Goal: Task Accomplishment & Management: Manage account settings

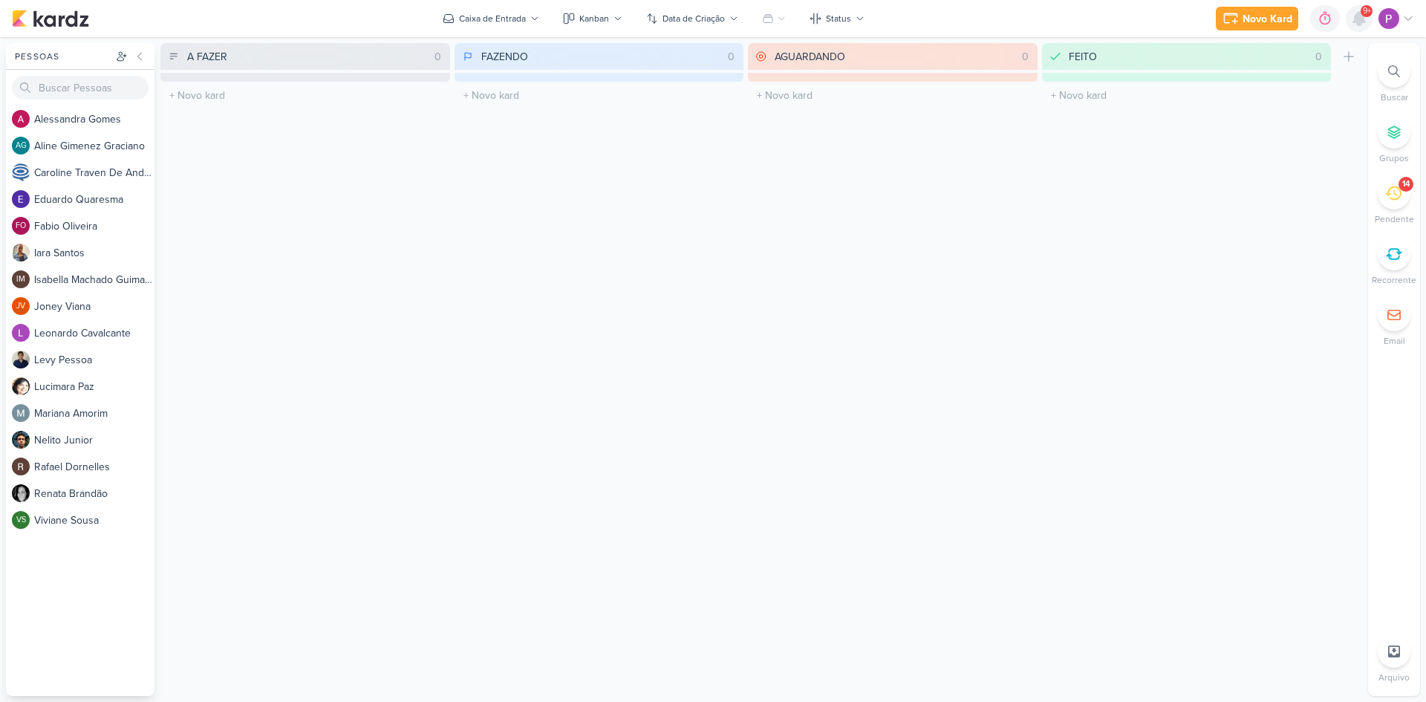
click at [1014, 24] on icon at bounding box center [1359, 19] width 18 height 18
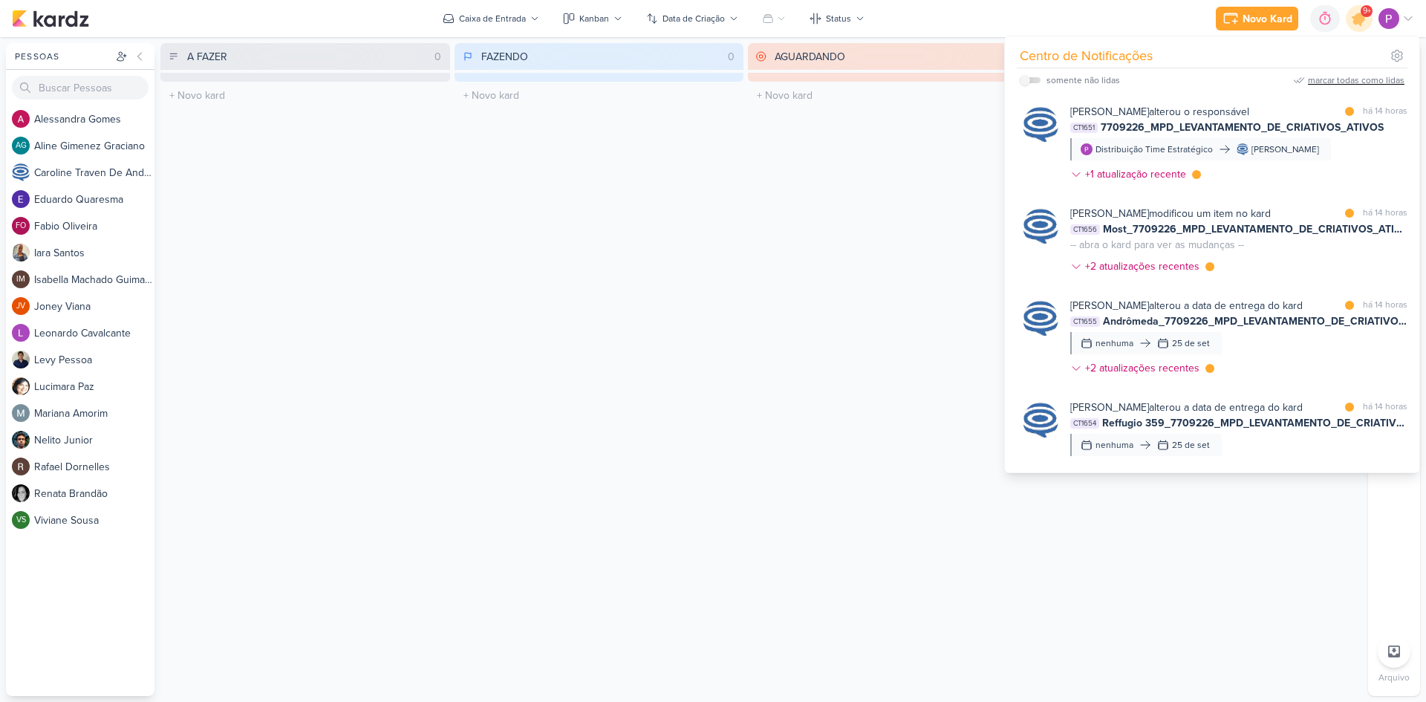
click at [1014, 77] on div "marcar todas como lidas" at bounding box center [1356, 80] width 97 height 13
click at [1014, 28] on div at bounding box center [1359, 19] width 38 height 38
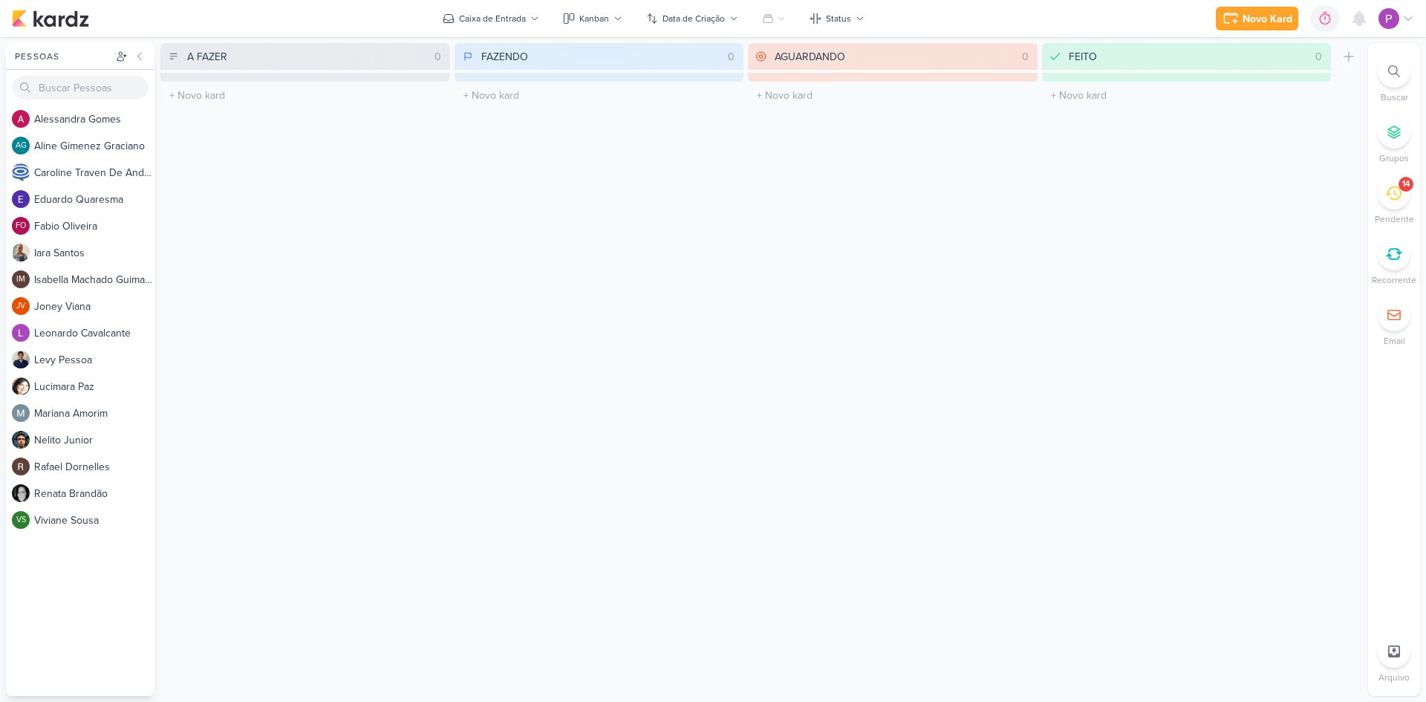
click at [1014, 201] on div "14" at bounding box center [1393, 193] width 33 height 33
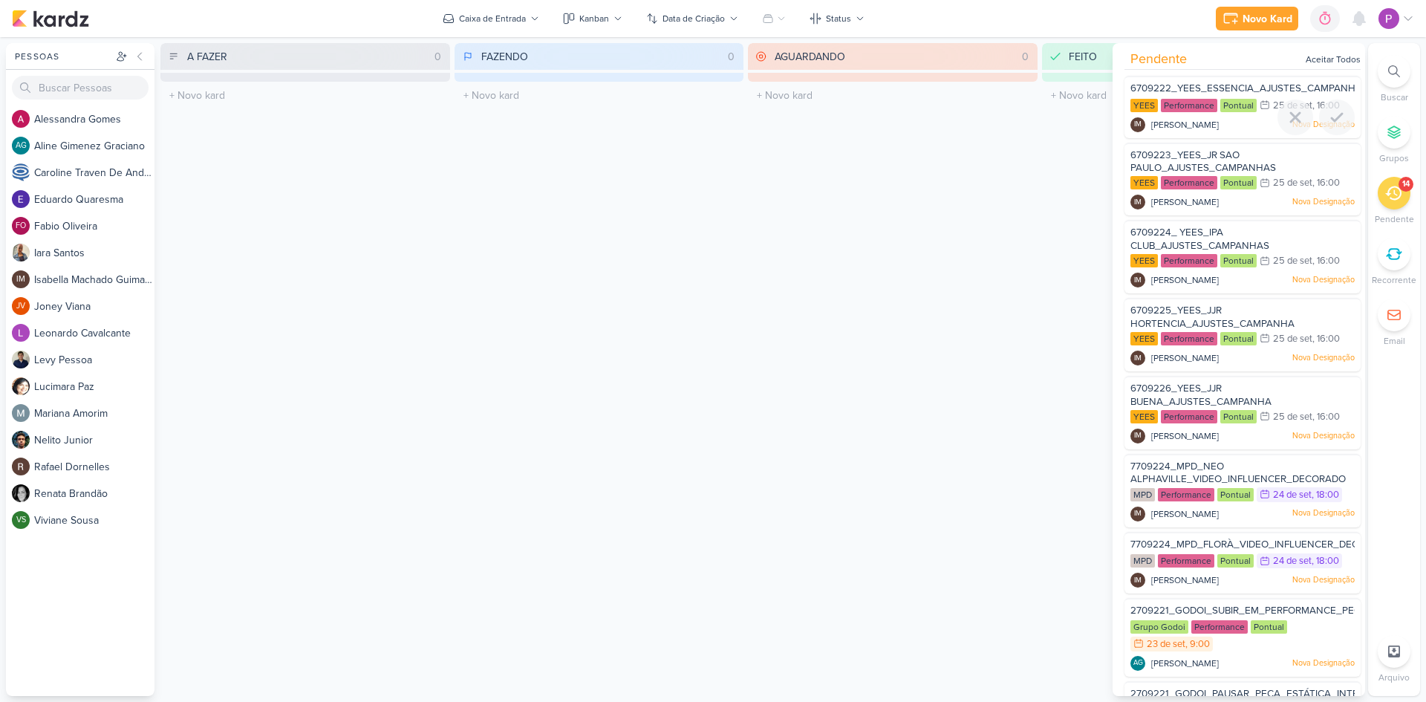
click at [1014, 87] on span "6709222_YEES_ESSENCIA_AJUSTES_CAMPANHAS" at bounding box center [1249, 88] width 238 height 12
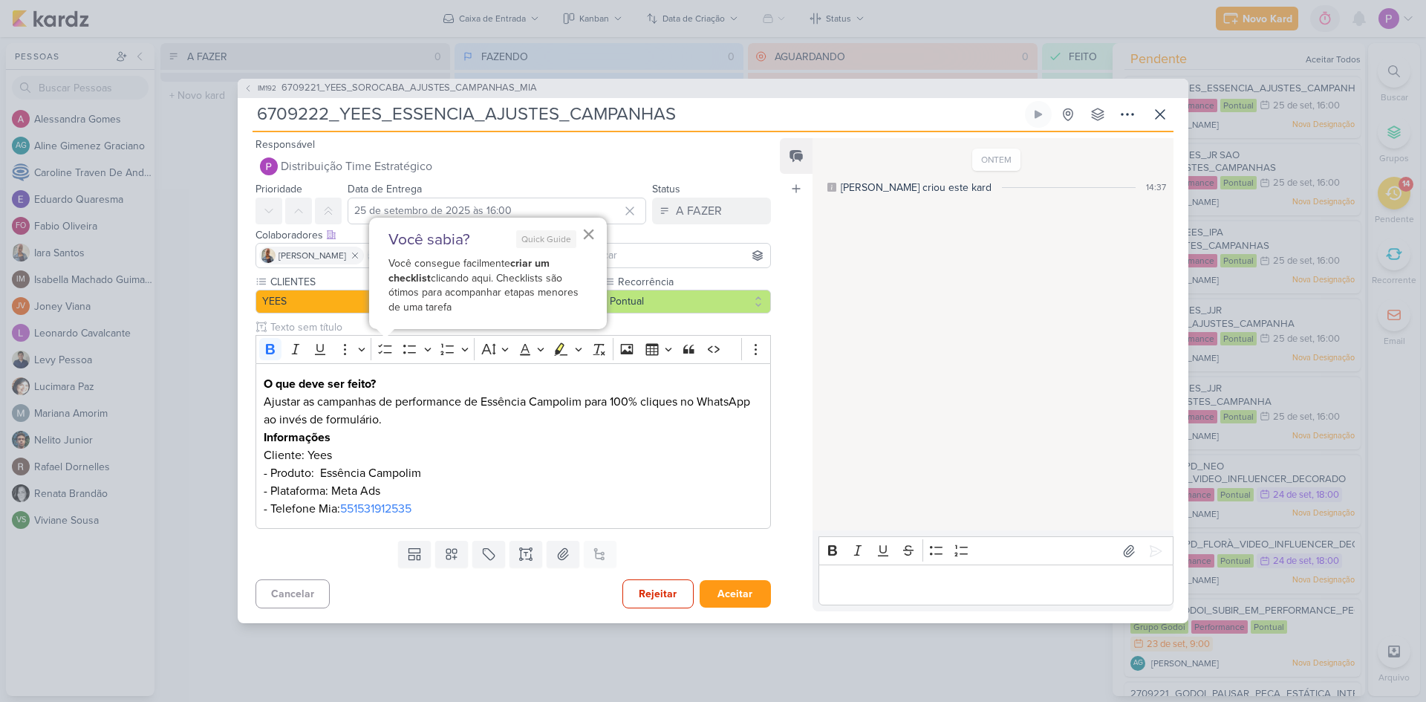
click at [590, 237] on button "×" at bounding box center [588, 234] width 14 height 24
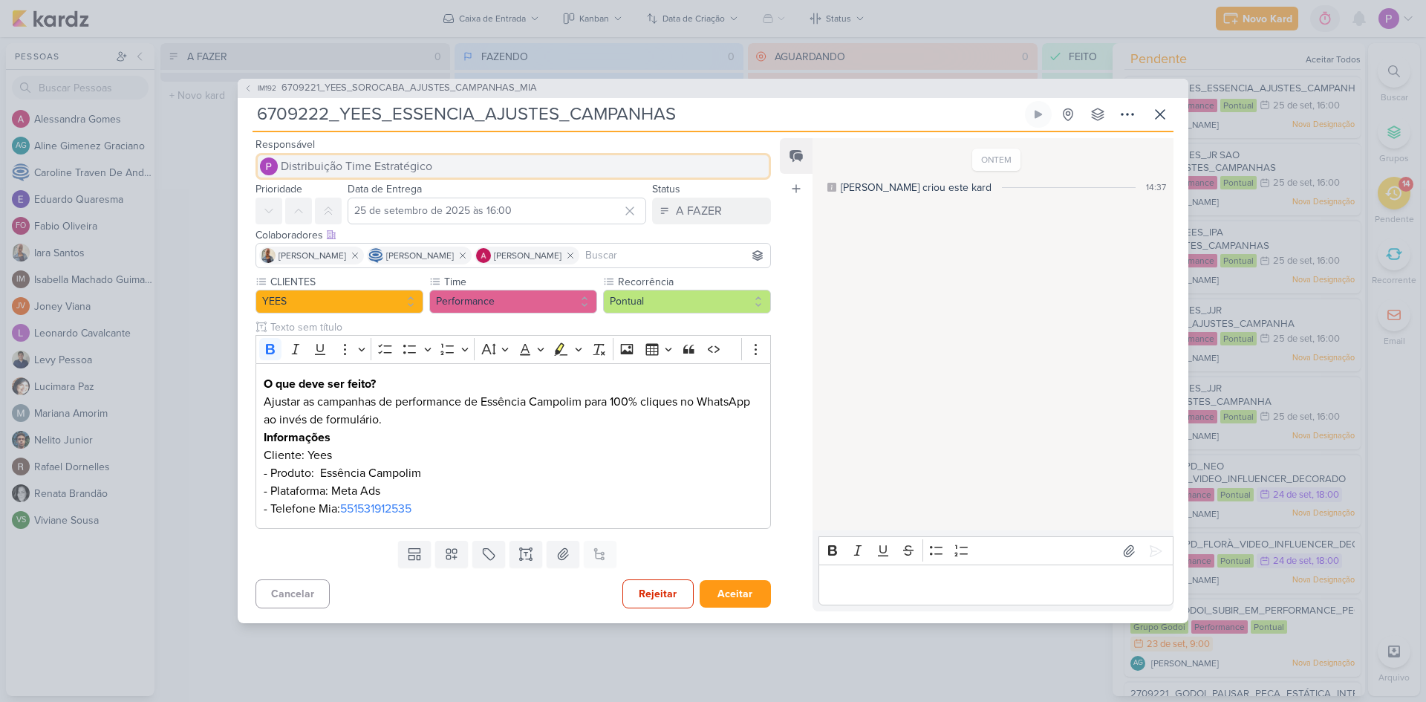
click at [385, 162] on span "Distribuição Time Estratégico" at bounding box center [356, 166] width 151 height 18
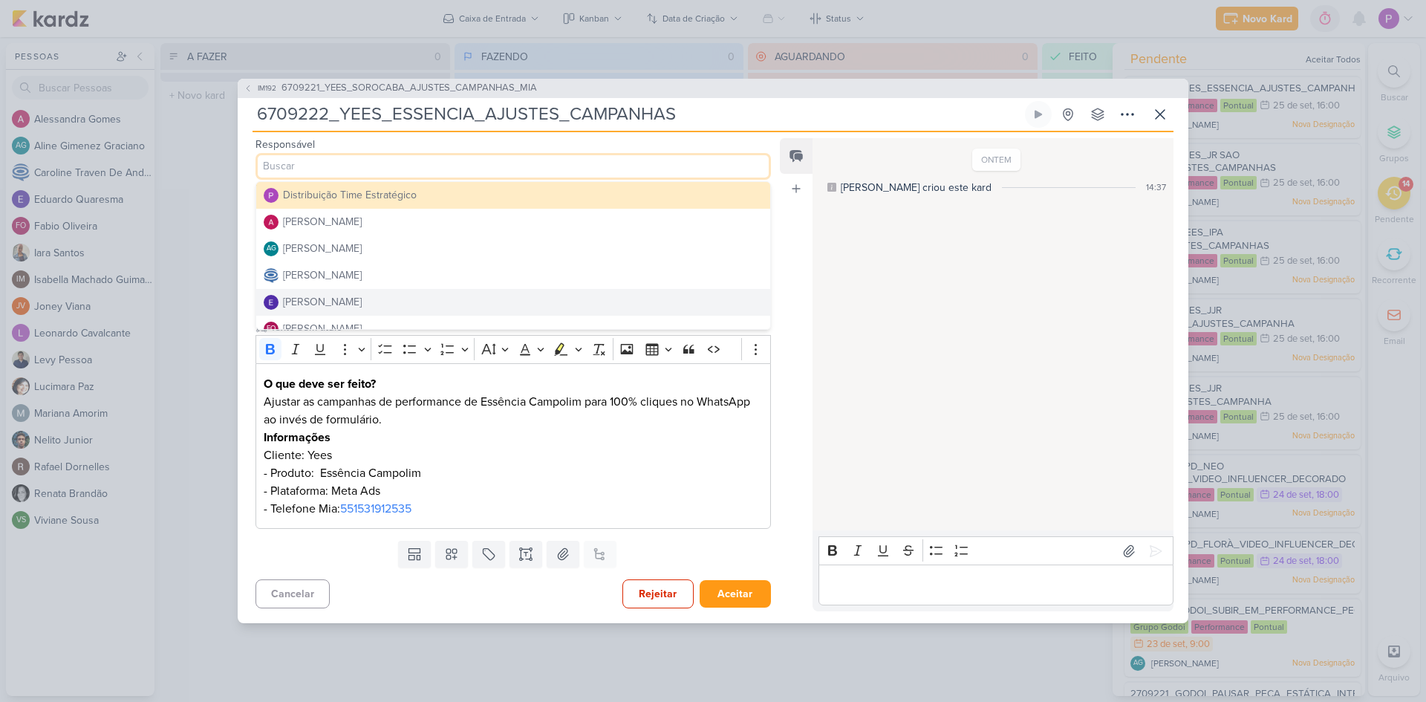
click at [304, 299] on div "[PERSON_NAME]" at bounding box center [322, 302] width 79 height 16
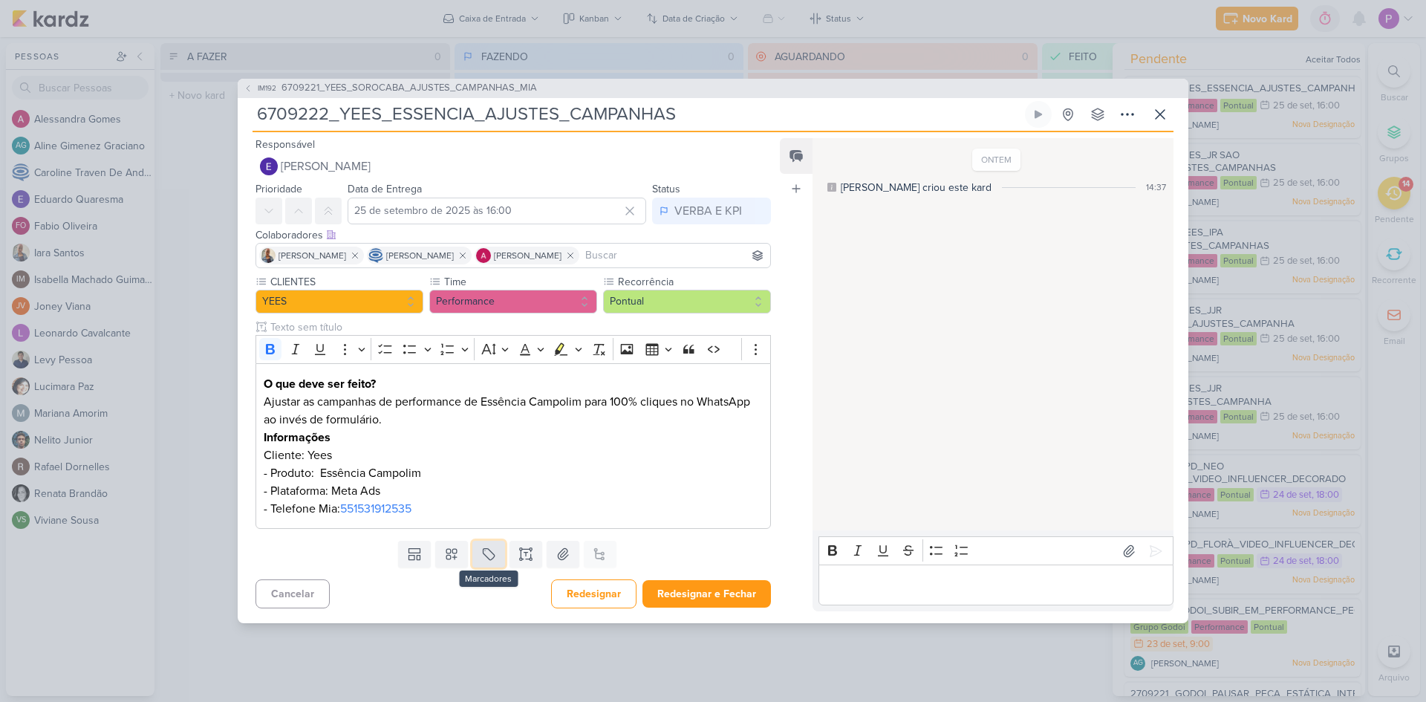
click at [482, 469] on icon at bounding box center [488, 554] width 15 height 15
click at [437, 469] on icon at bounding box center [436, 519] width 10 height 10
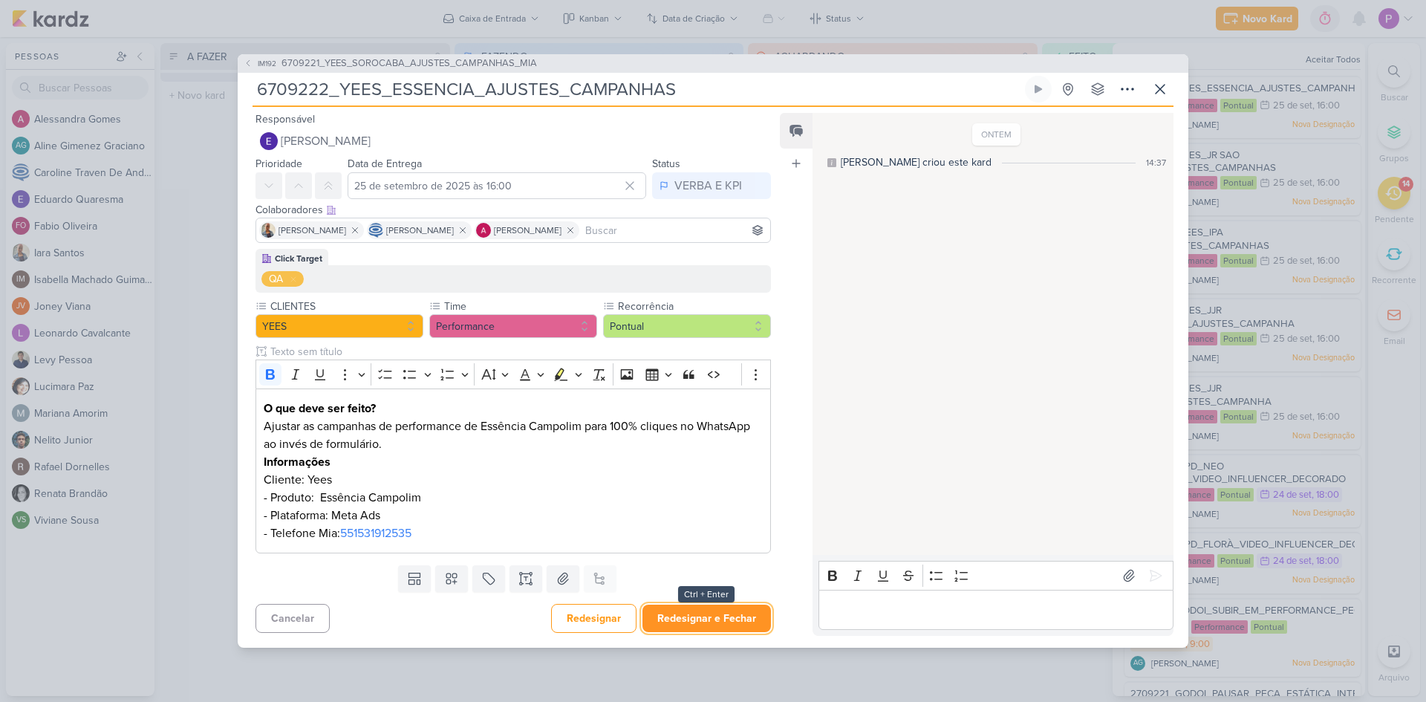
click at [710, 469] on button "Redesignar e Fechar" at bounding box center [706, 617] width 128 height 27
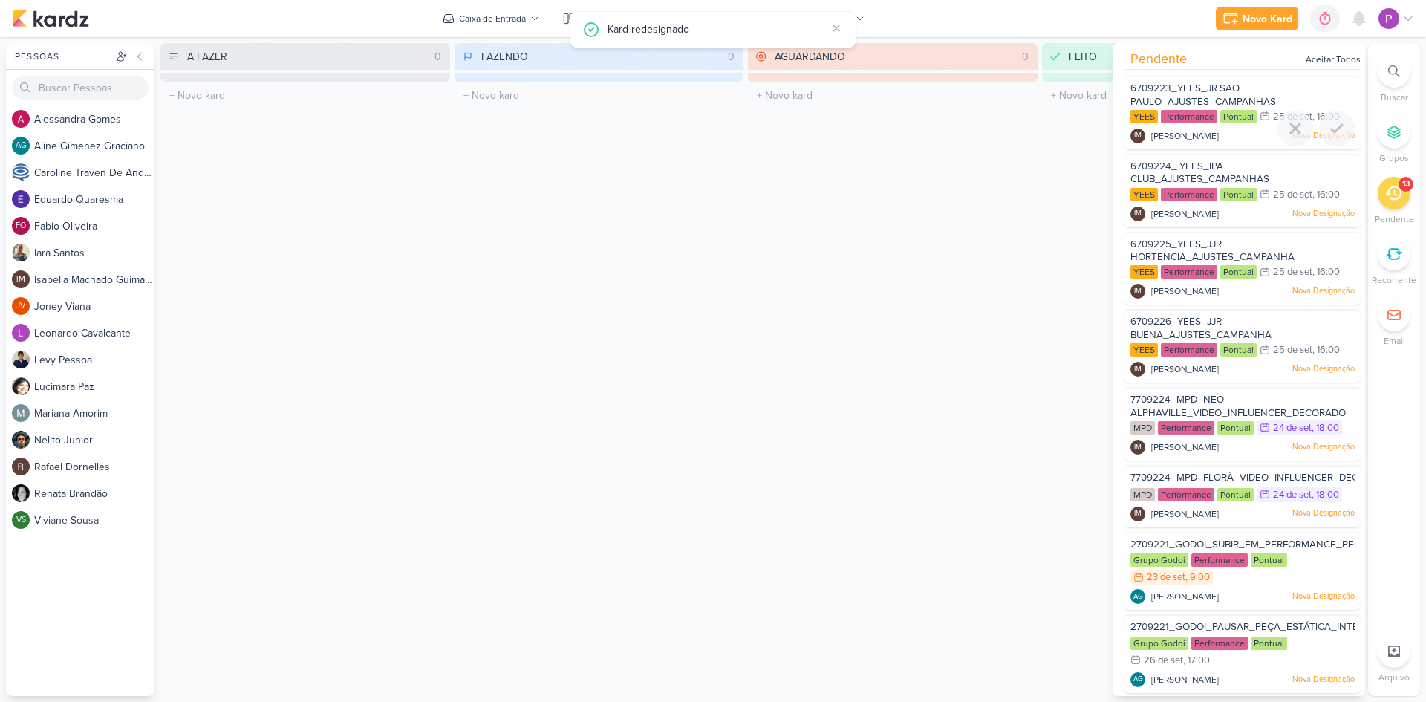
click at [1014, 99] on span "6709223_YEES_JR SAO PAULO_AJUSTES_CAMPANHAS" at bounding box center [1203, 94] width 146 height 25
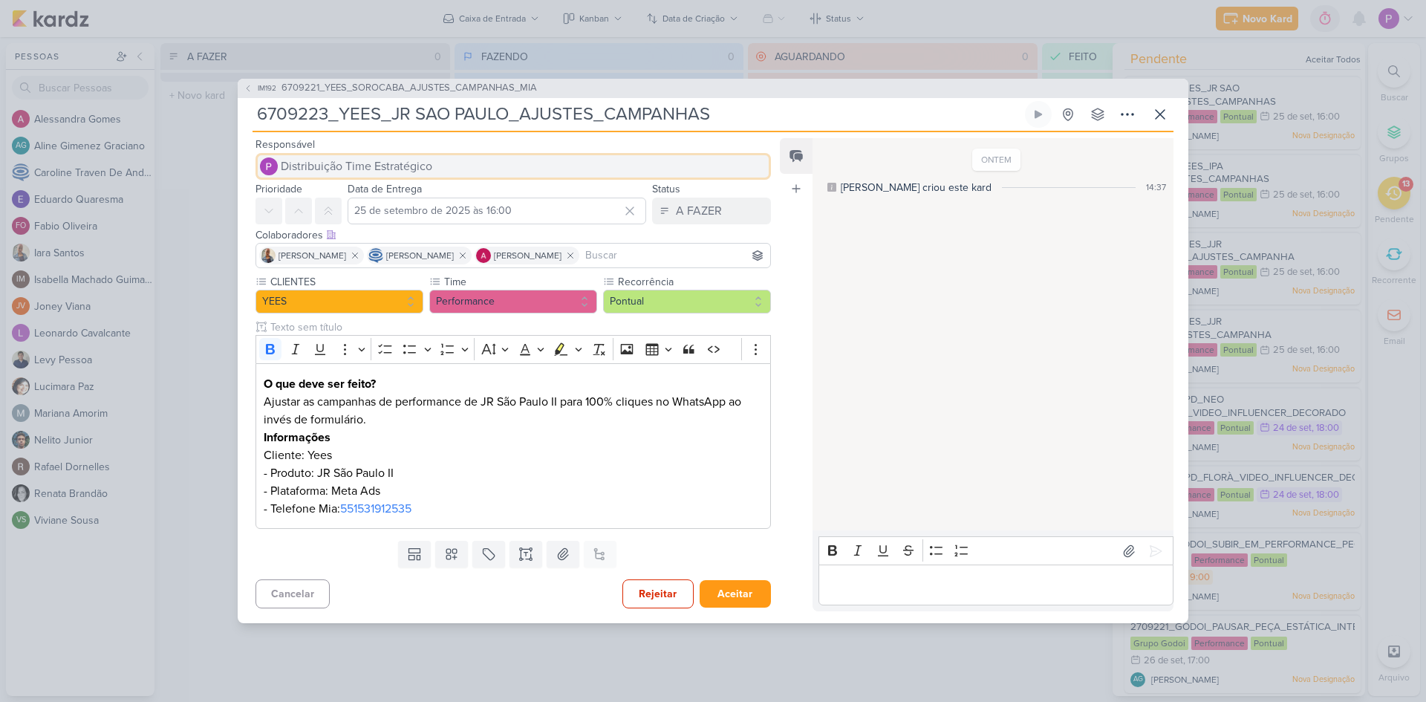
click at [357, 168] on span "Distribuição Time Estratégico" at bounding box center [356, 166] width 151 height 18
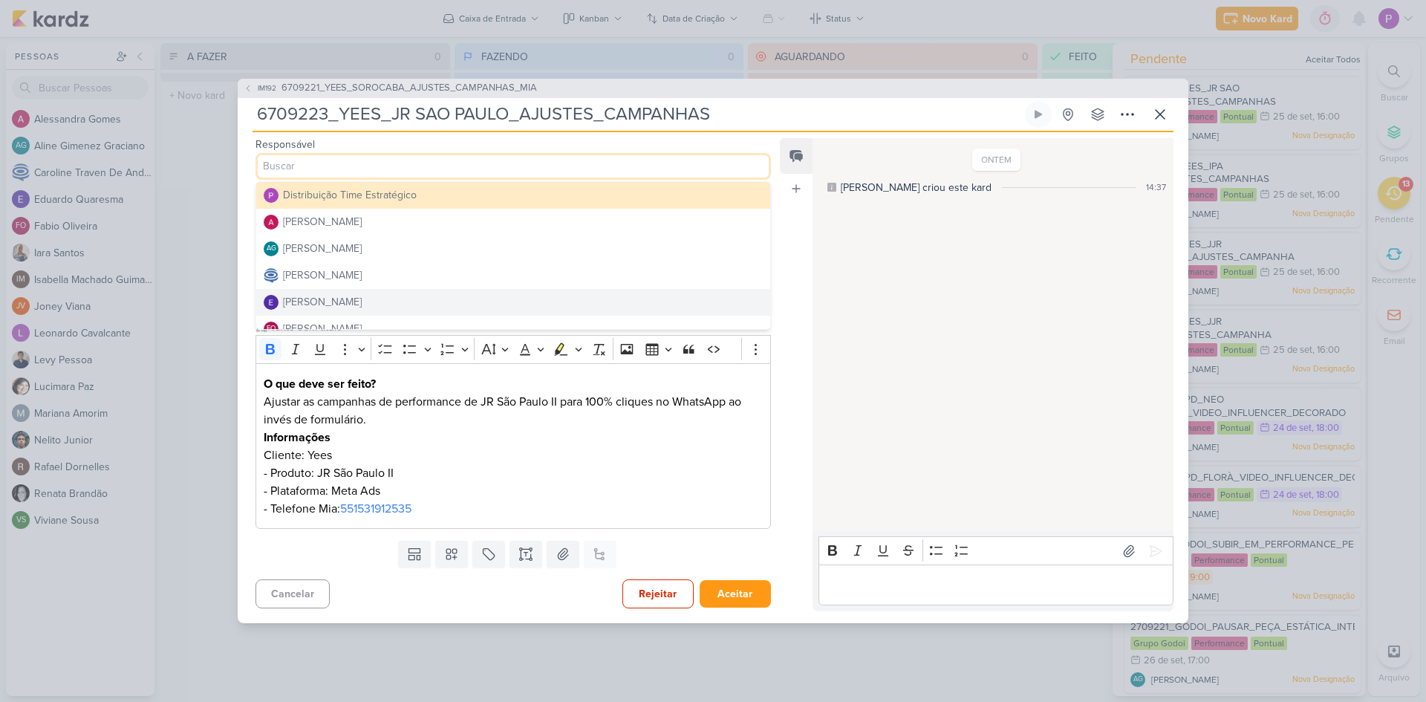
click at [336, 301] on div "[PERSON_NAME]" at bounding box center [322, 302] width 79 height 16
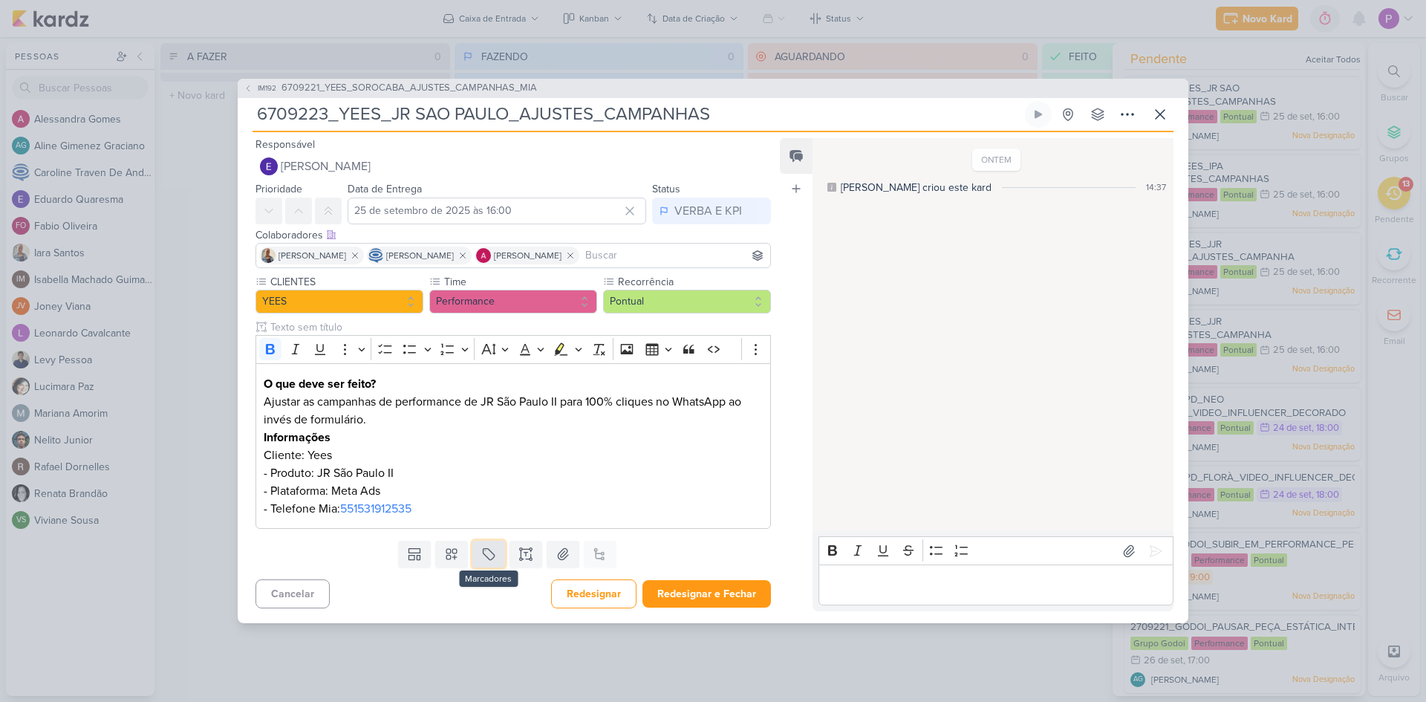
click at [489, 469] on icon at bounding box center [488, 554] width 15 height 15
click at [476, 469] on div "QA" at bounding box center [499, 519] width 97 height 16
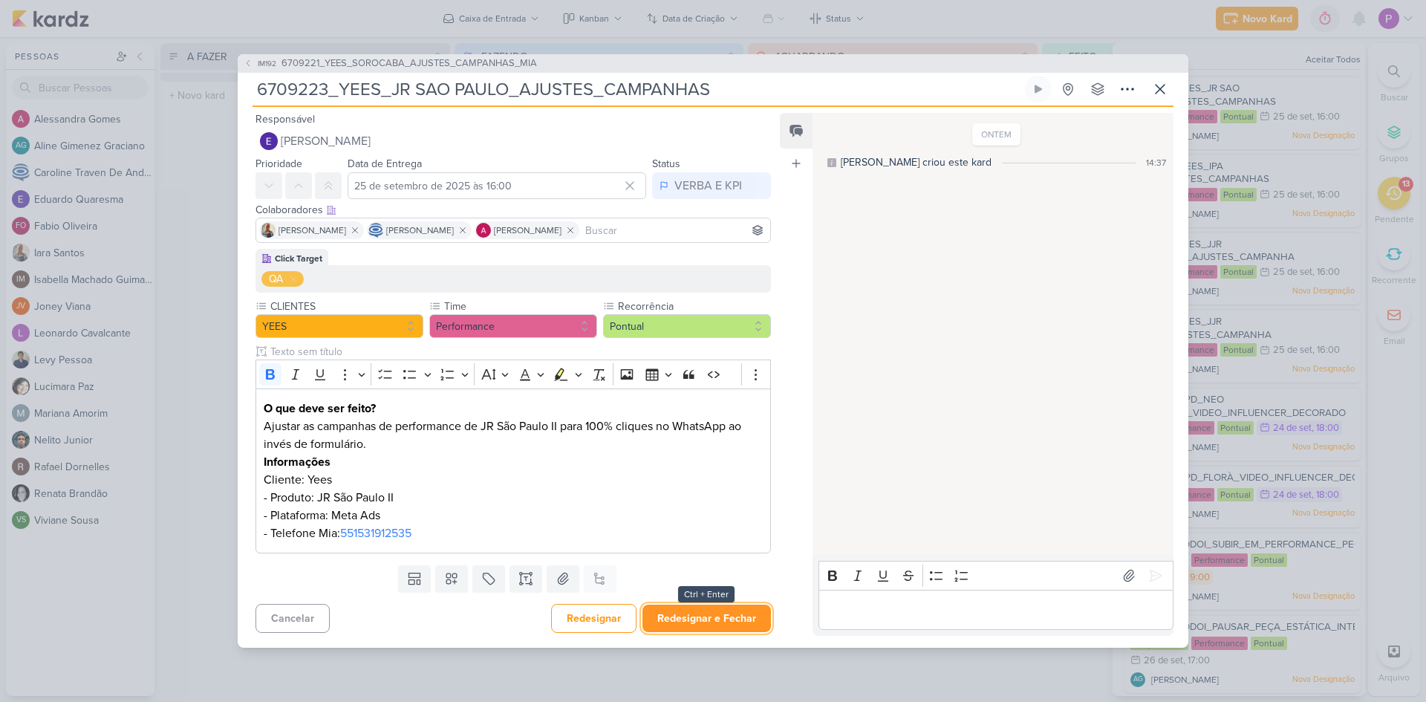
click at [703, 469] on button "Redesignar e Fechar" at bounding box center [706, 617] width 128 height 27
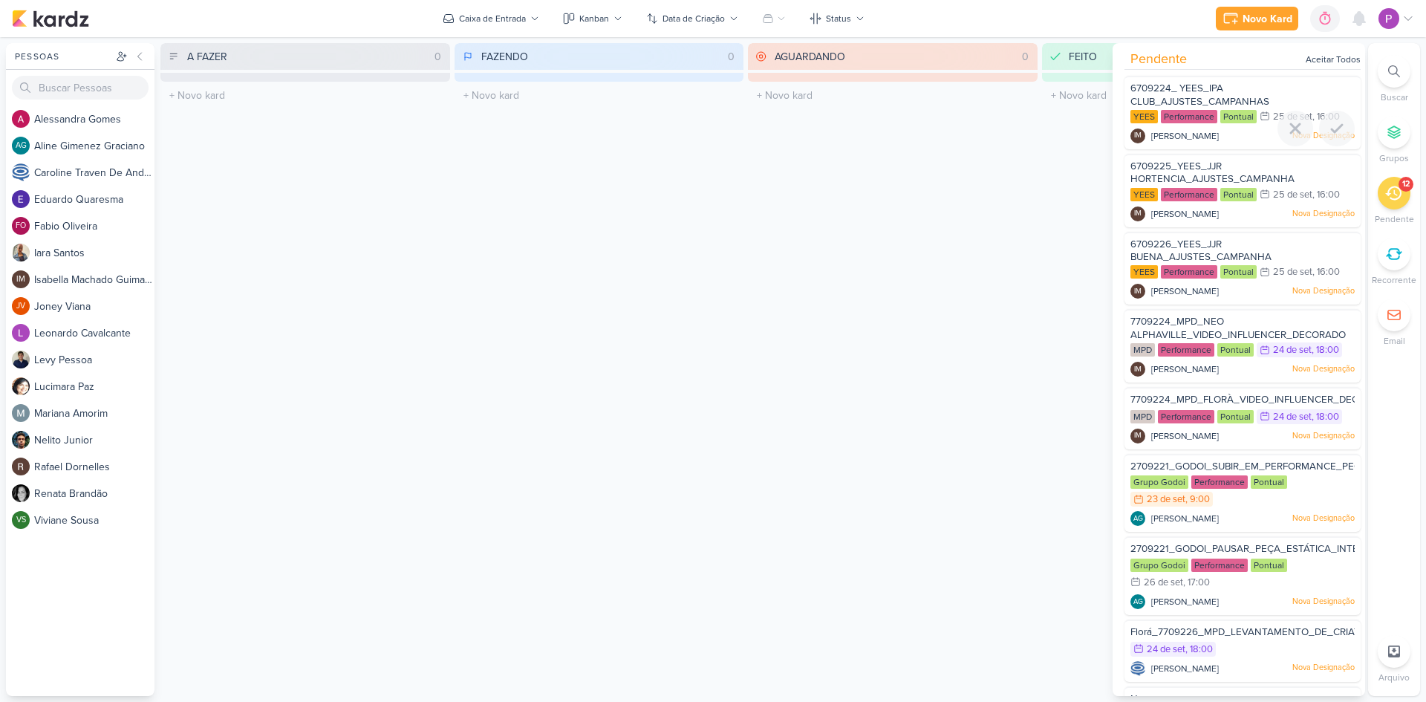
click at [1014, 92] on span "6709224_ YEES_IPA CLUB_AJUSTES_CAMPANHAS" at bounding box center [1199, 94] width 139 height 25
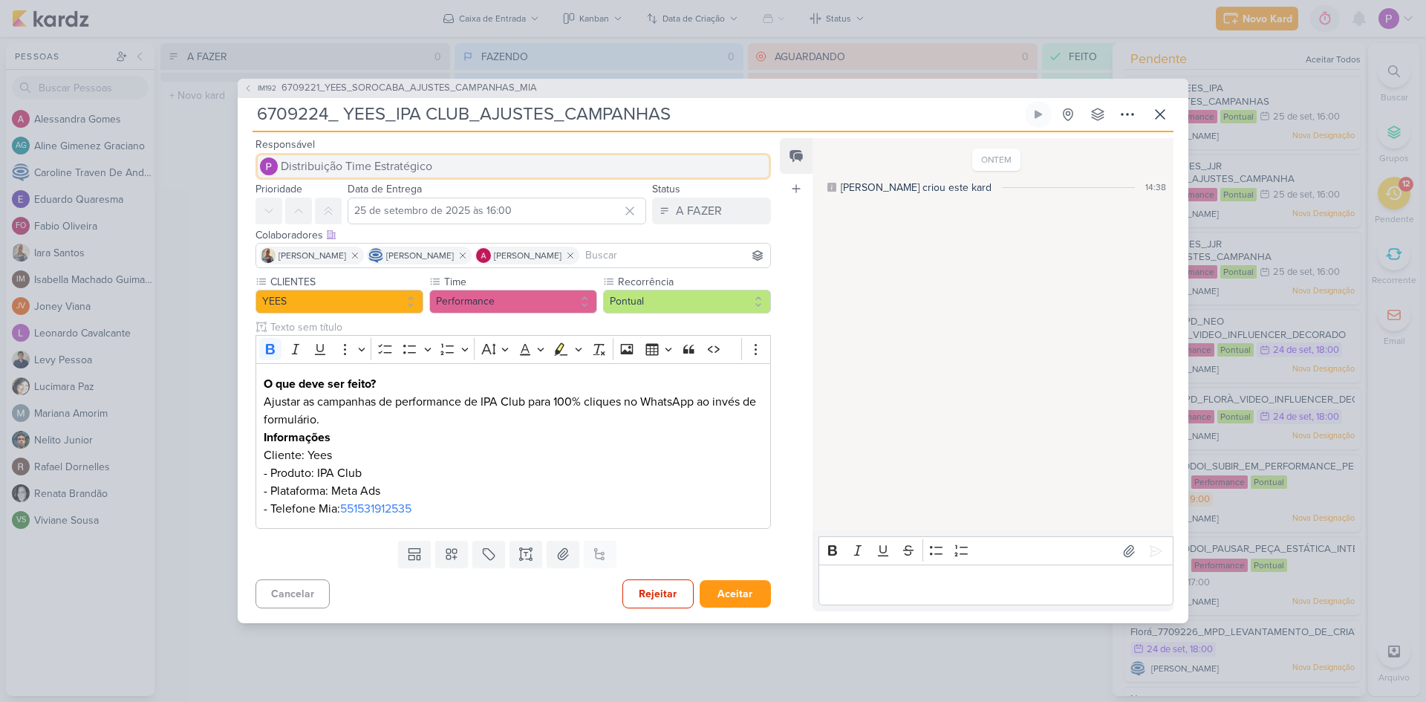
click at [389, 163] on span "Distribuição Time Estratégico" at bounding box center [356, 166] width 151 height 18
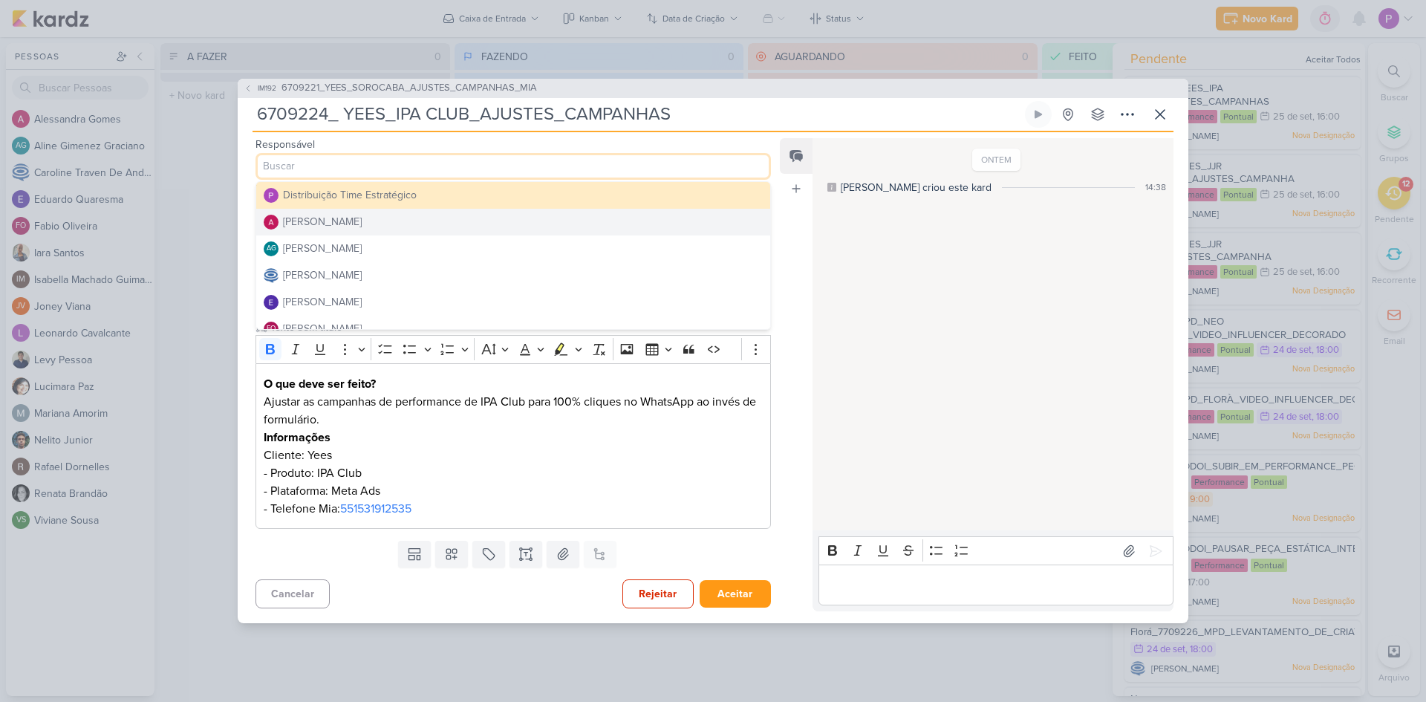
scroll to position [74, 0]
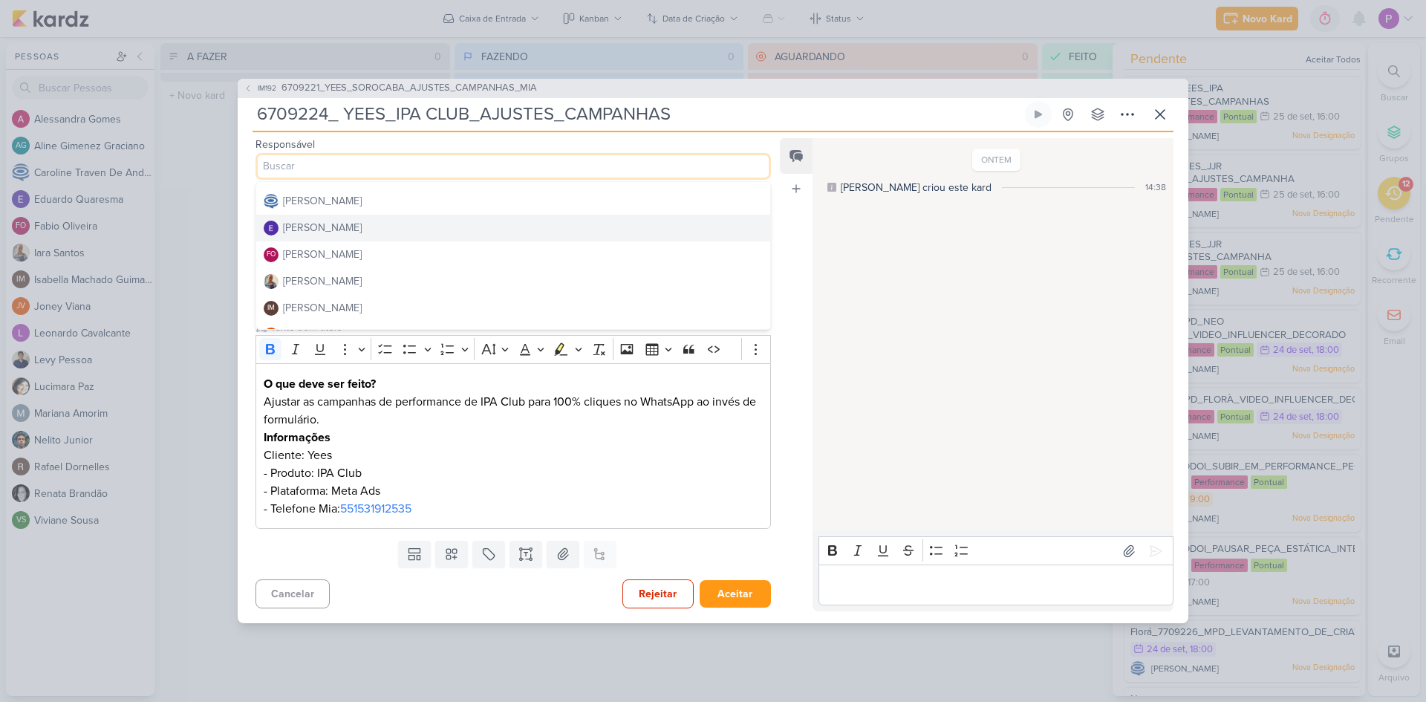
click at [371, 230] on button "[PERSON_NAME]" at bounding box center [513, 228] width 514 height 27
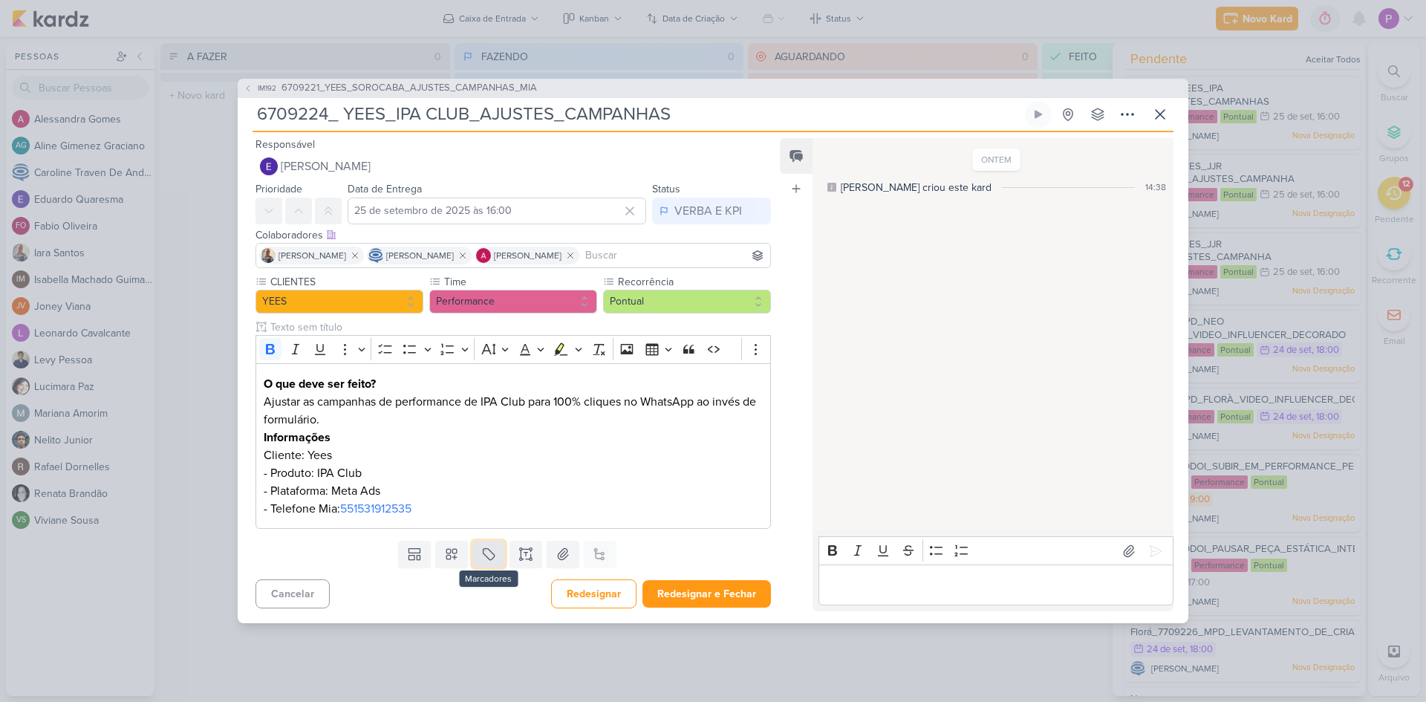
click at [481, 469] on icon at bounding box center [488, 554] width 15 height 15
click at [482, 469] on div "QA" at bounding box center [499, 519] width 97 height 16
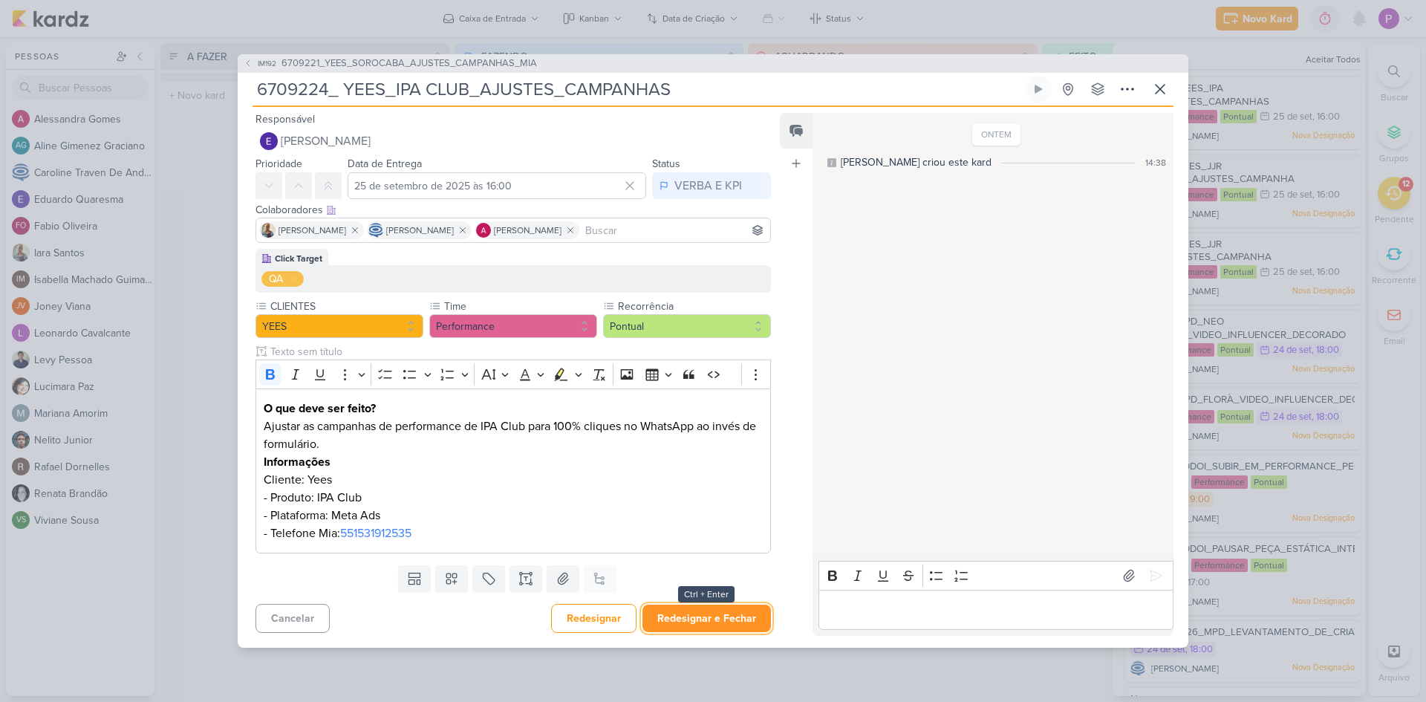
click at [731, 469] on button "Redesignar e Fechar" at bounding box center [706, 617] width 128 height 27
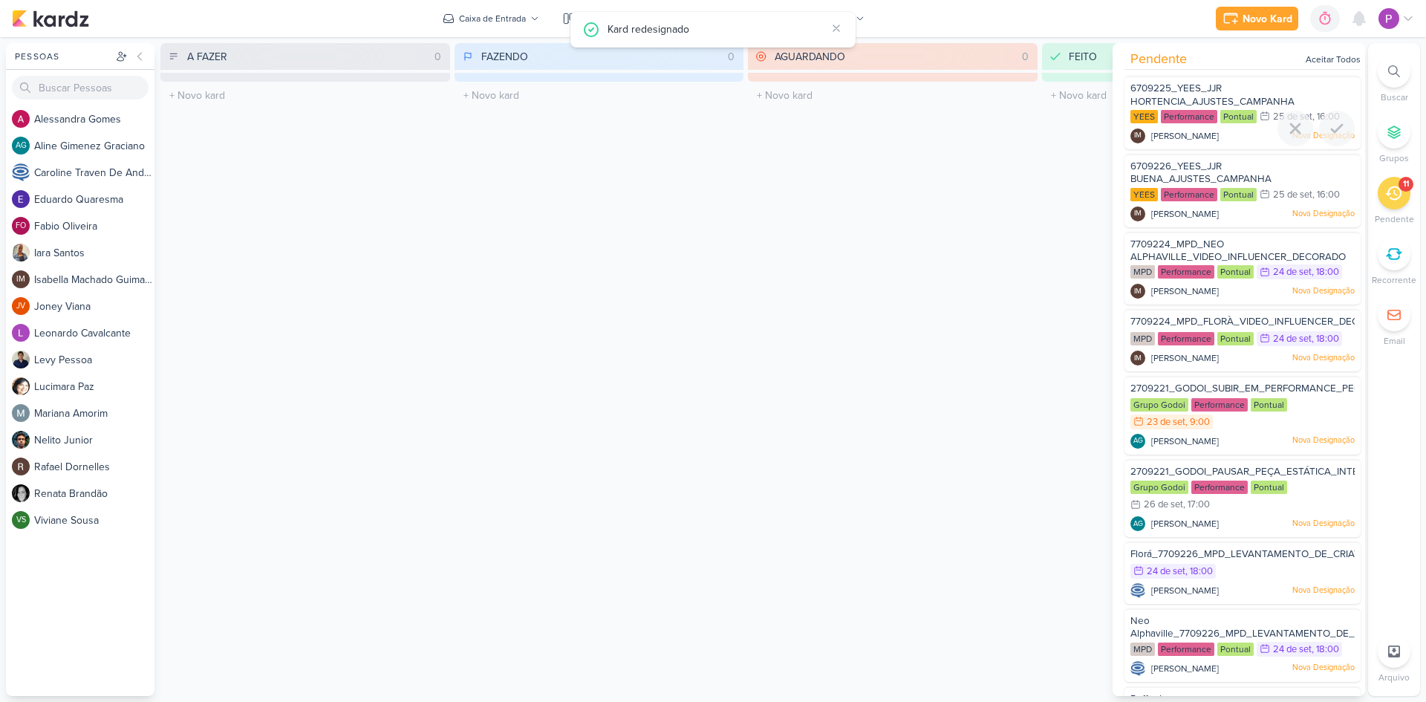
click at [1014, 91] on span "6709225_YEES_JJR HORTENCIA_AJUSTES_CAMPANHA" at bounding box center [1212, 94] width 164 height 25
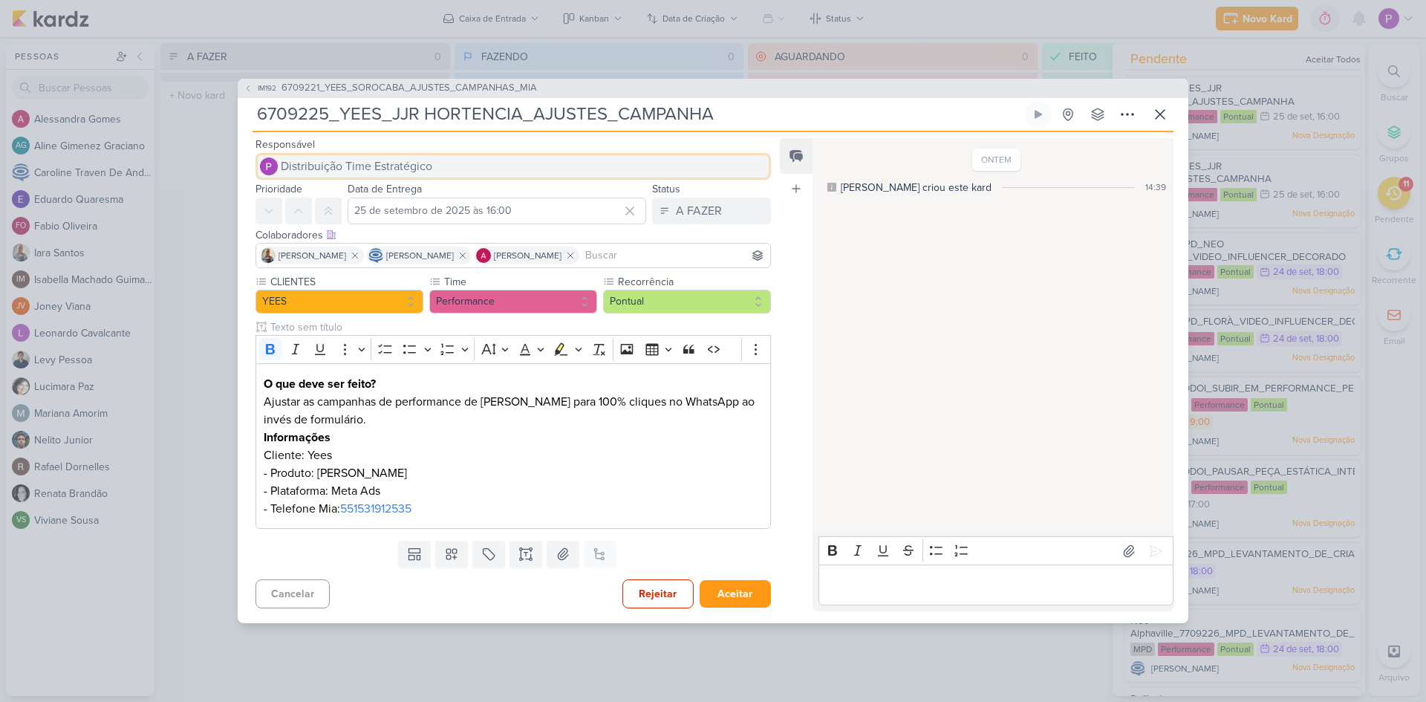
click at [399, 168] on span "Distribuição Time Estratégico" at bounding box center [356, 166] width 151 height 18
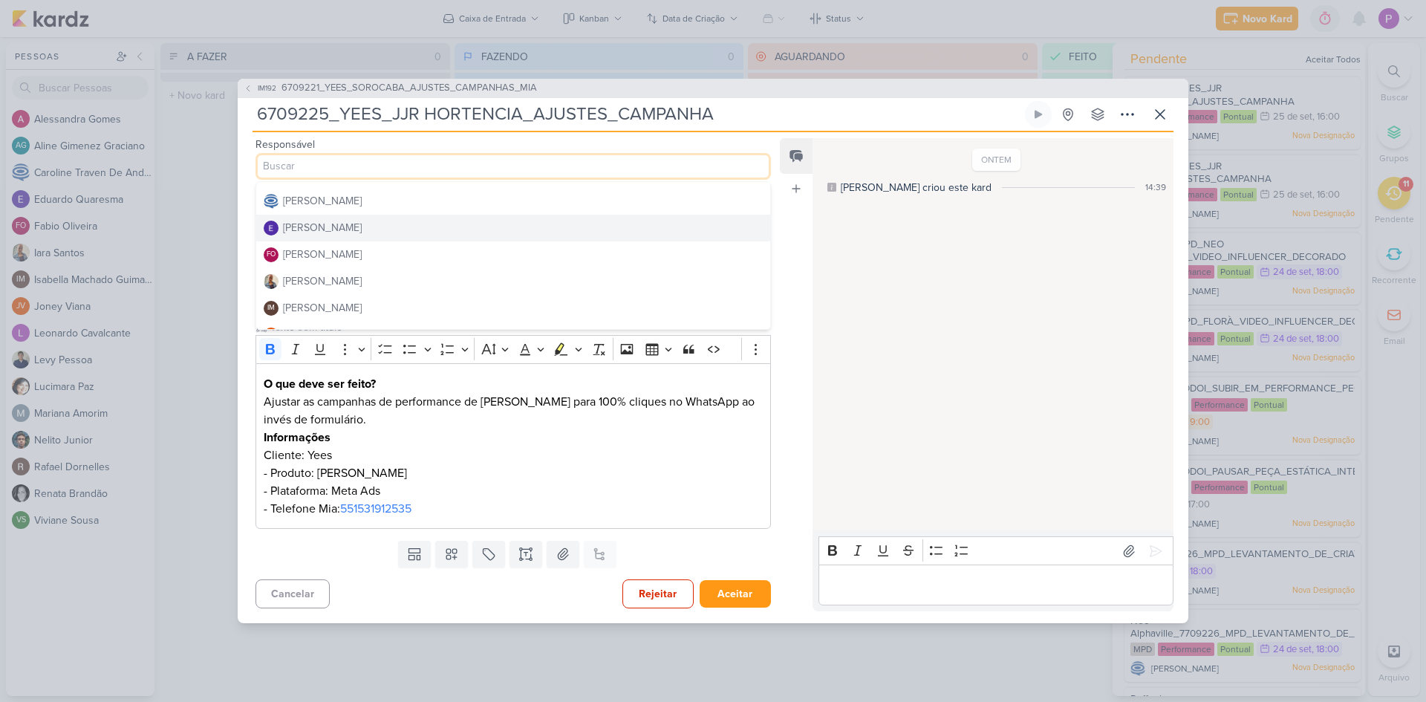
click at [362, 230] on div "[PERSON_NAME]" at bounding box center [322, 228] width 79 height 16
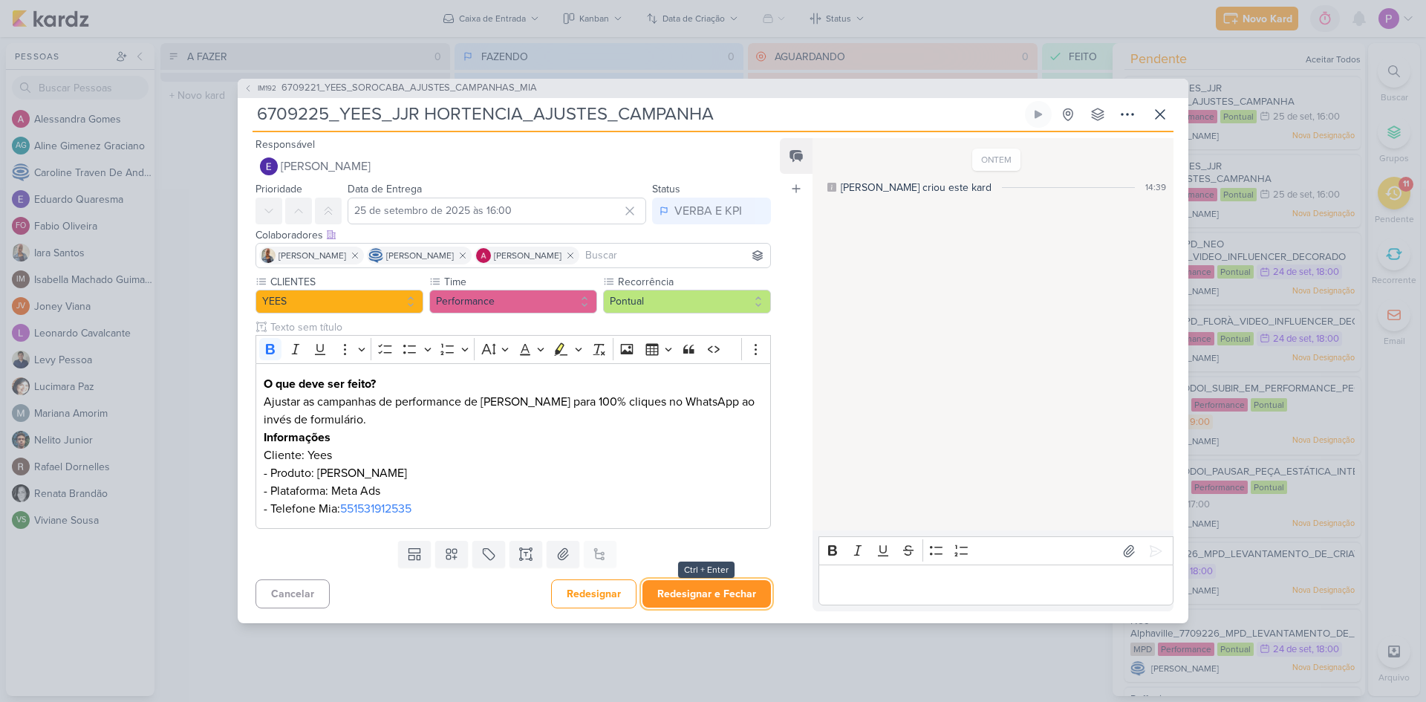
click at [715, 469] on button "Redesignar e Fechar" at bounding box center [706, 593] width 128 height 27
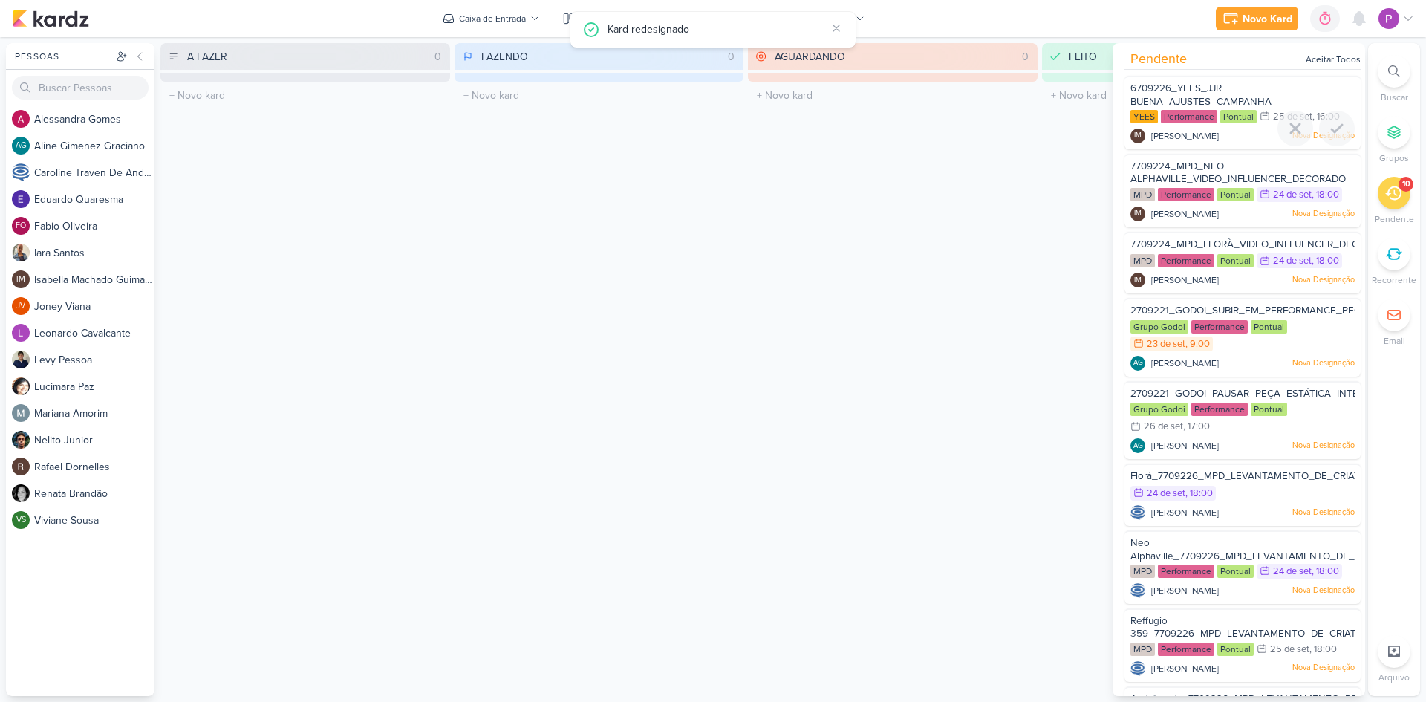
click at [1014, 96] on span "6709226_YEES_JJR BUENA_AJUSTES_CAMPANHA" at bounding box center [1200, 94] width 141 height 25
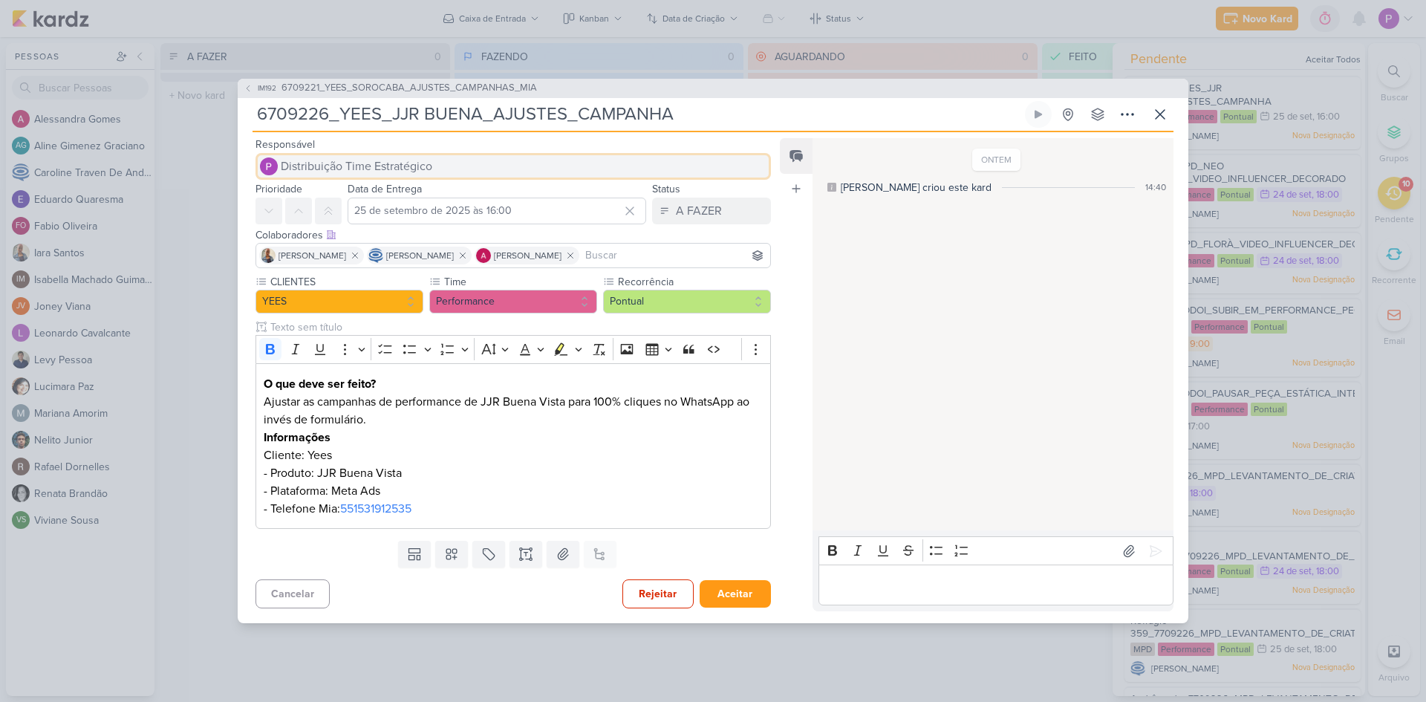
click at [345, 170] on span "Distribuição Time Estratégico" at bounding box center [356, 166] width 151 height 18
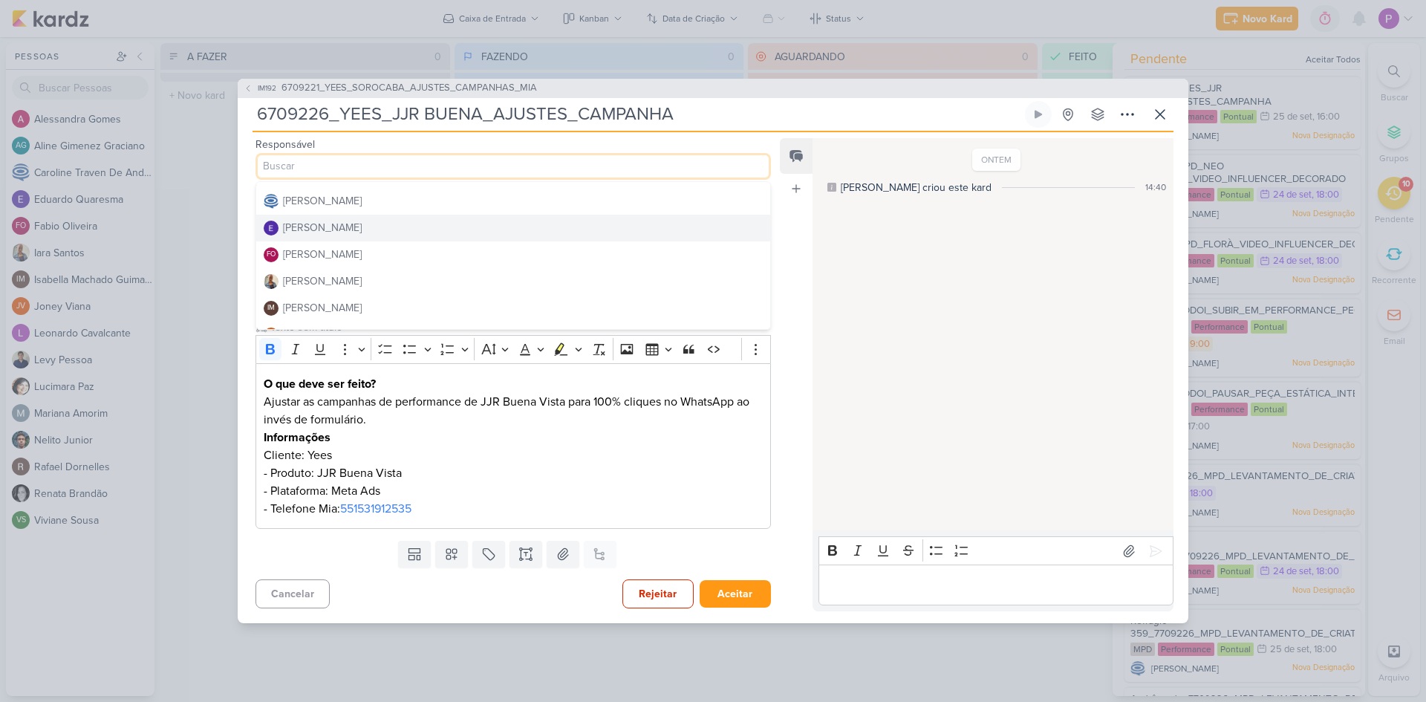
click at [331, 228] on div "[PERSON_NAME]" at bounding box center [322, 228] width 79 height 16
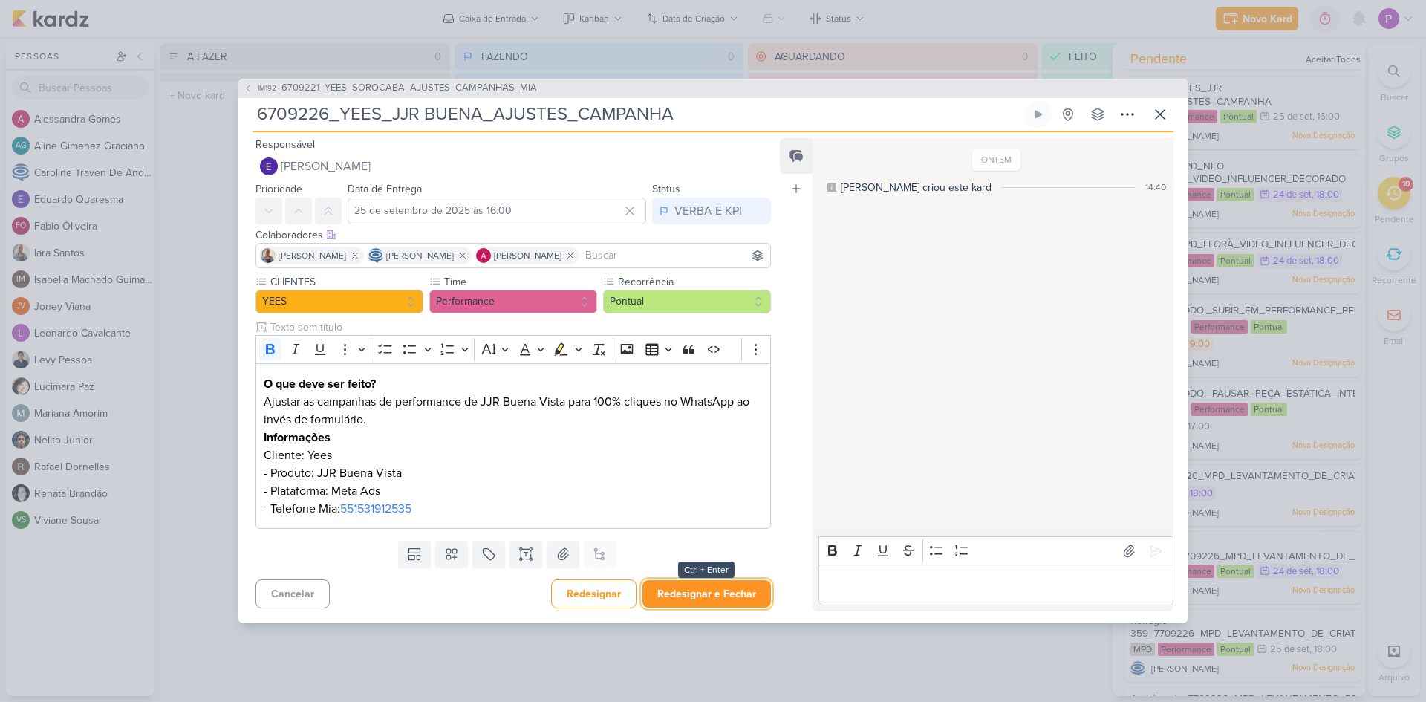
click at [700, 469] on button "Redesignar e Fechar" at bounding box center [706, 593] width 128 height 27
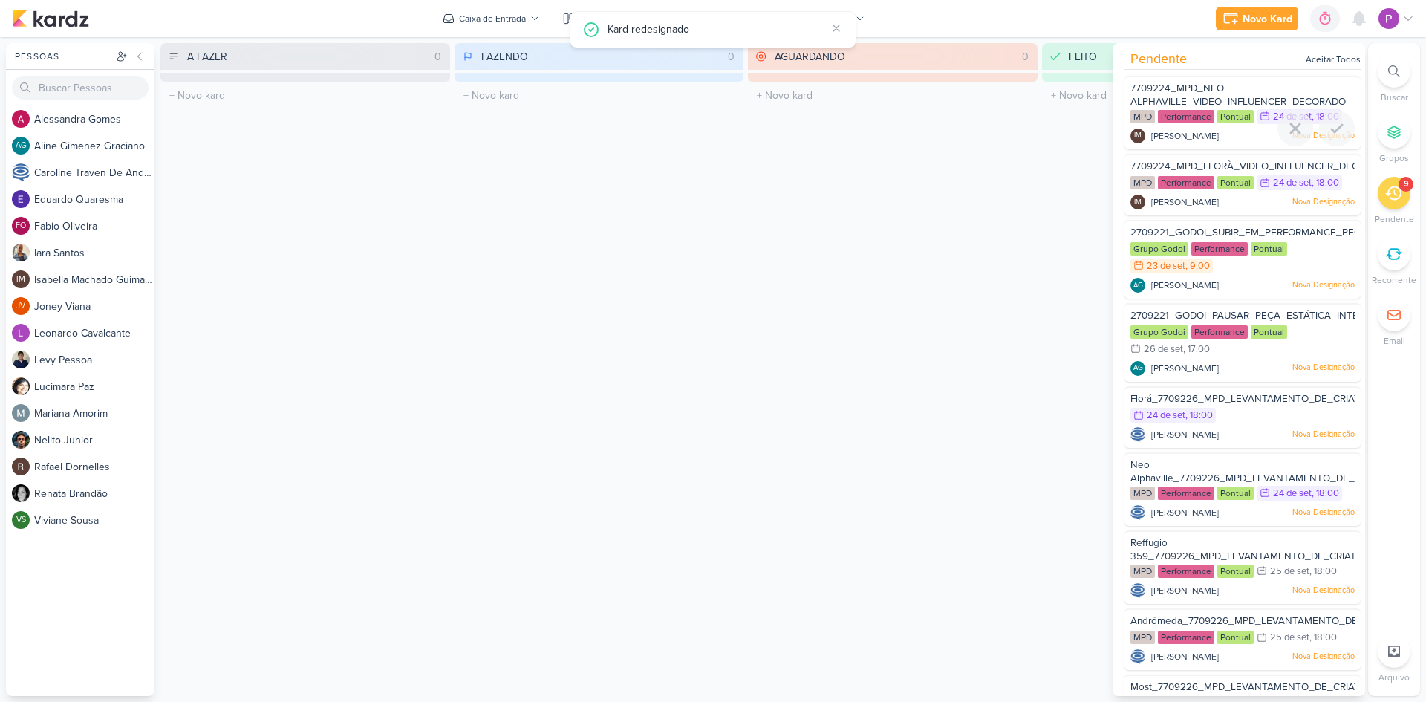
click at [1014, 96] on span "7709224_MPD_NEO ALPHAVILLE_VIDEO_INFLUENCER_DECORADO" at bounding box center [1237, 94] width 215 height 25
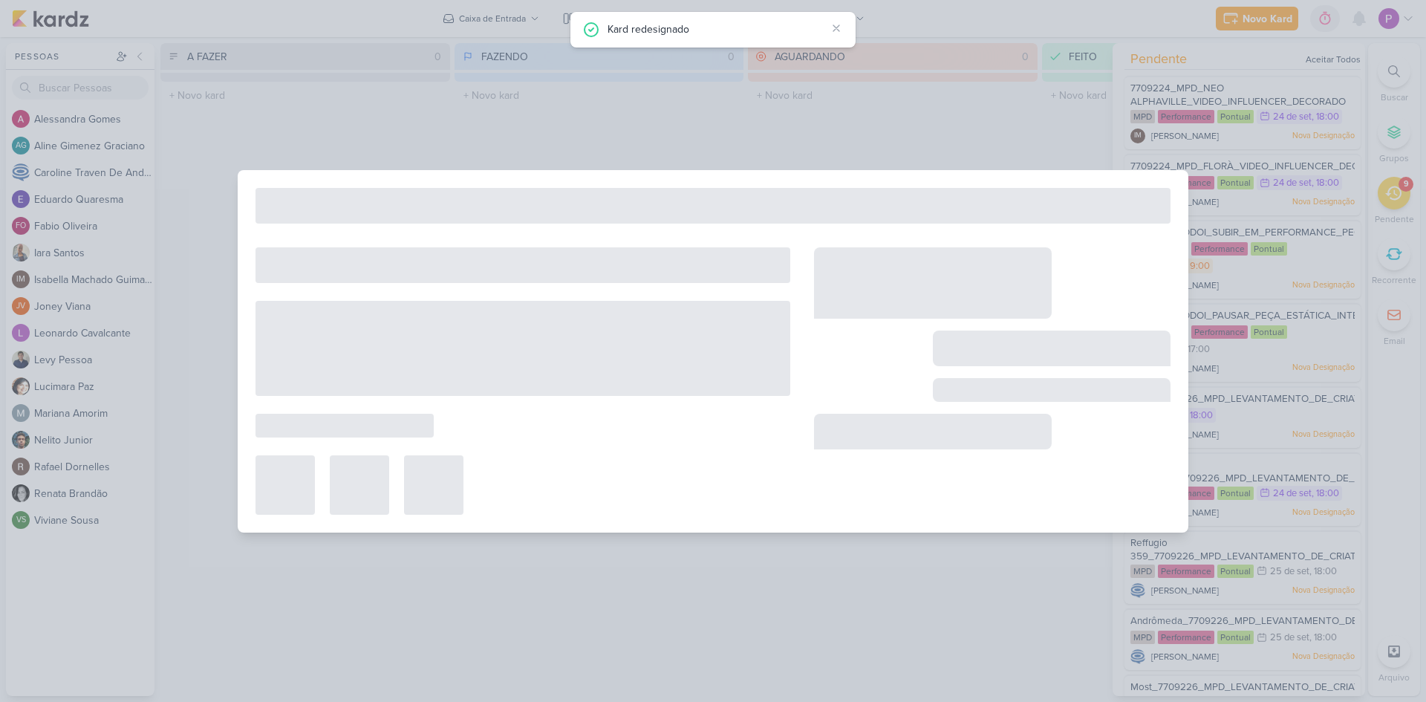
type input "7709224_MPD_NEO ALPHAVILLE_VIDEO_INFLUENCER_DECORADO"
type input "24 de setembro de 2025 às 18:00"
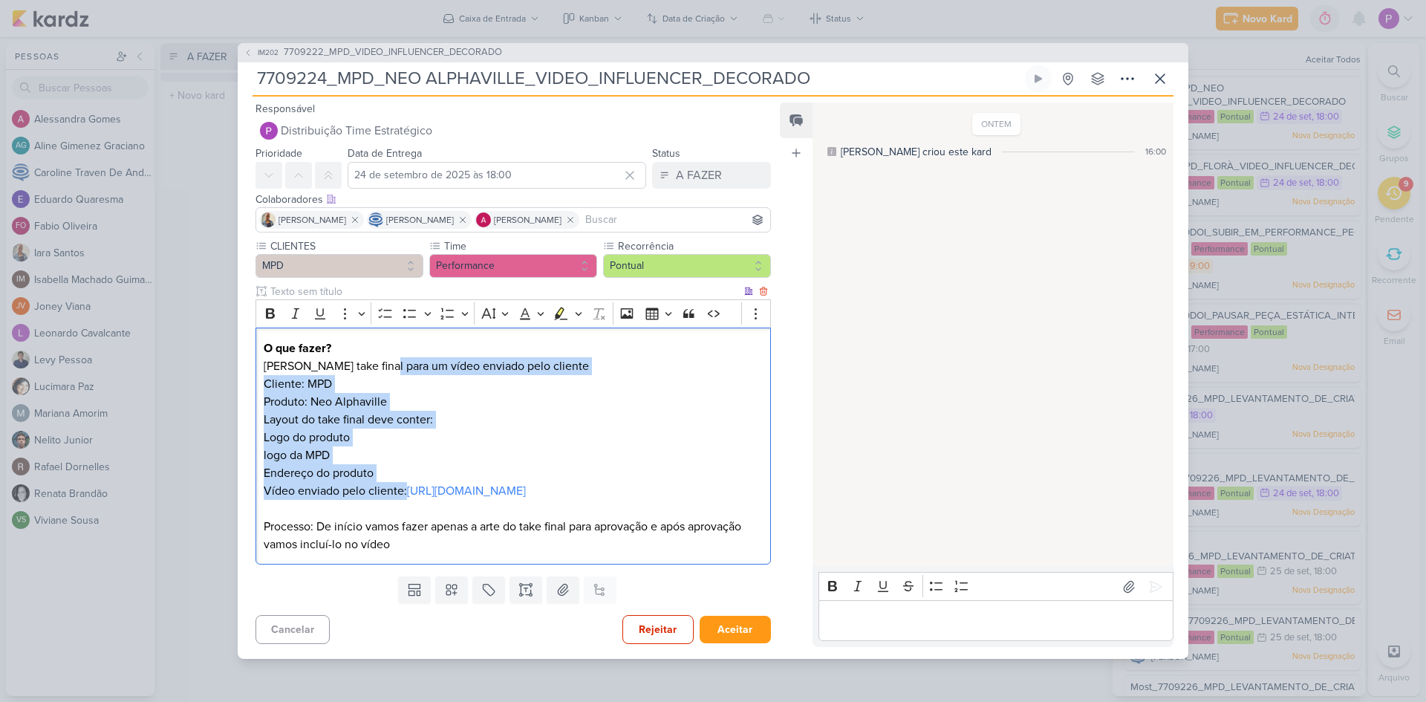
drag, startPoint x: 376, startPoint y: 360, endPoint x: 434, endPoint y: 472, distance: 126.2
click at [434, 469] on div "O que fazer? Criar take final para um vídeo enviado pelo cliente Cliente: MPD P…" at bounding box center [512, 445] width 515 height 237
click at [462, 460] on p "Logo do produto logo da MPD Endereço do produto" at bounding box center [513, 454] width 499 height 53
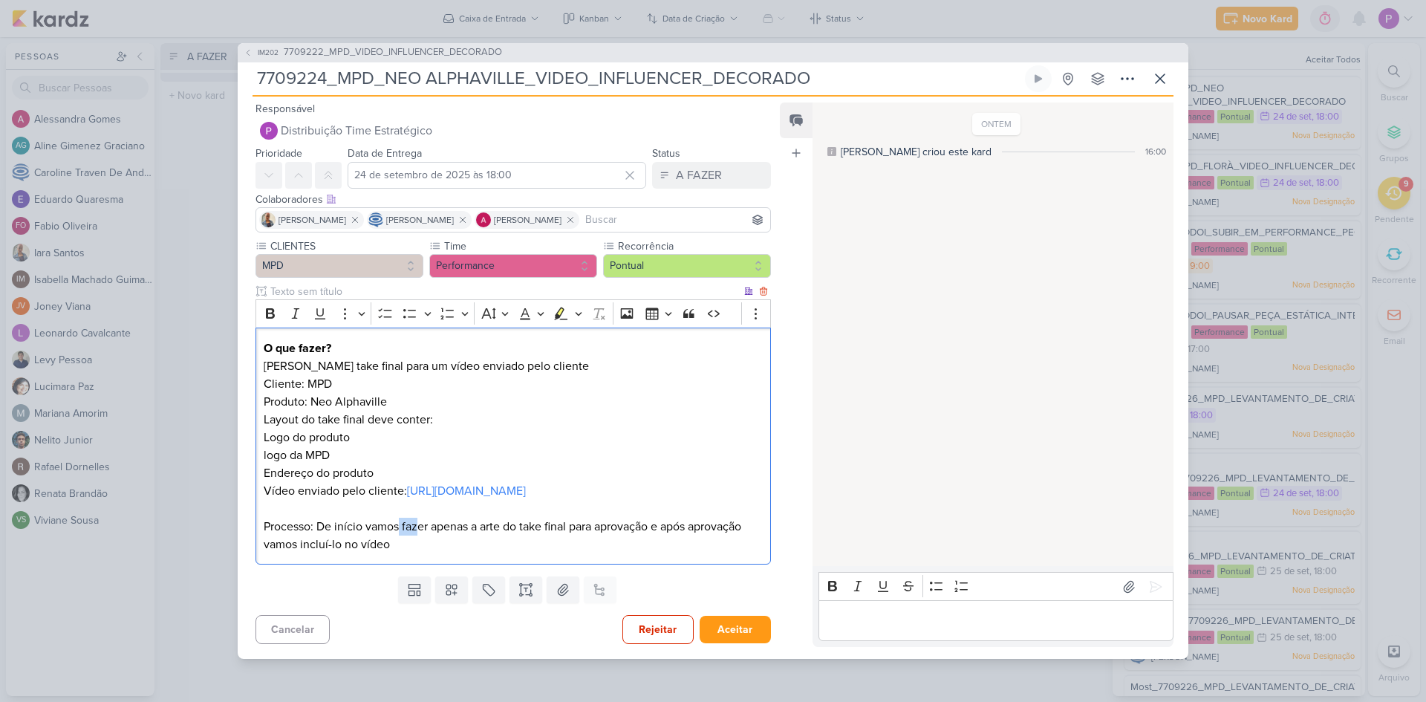
drag, startPoint x: 406, startPoint y: 543, endPoint x: 417, endPoint y: 543, distance: 10.4
click at [417, 469] on p "Processo: De início vamos fazer apenas a arte do take final para aprovação e ap…" at bounding box center [513, 536] width 499 height 36
click at [530, 457] on p "Logo do produto logo da MPD Endereço do produto" at bounding box center [513, 454] width 499 height 53
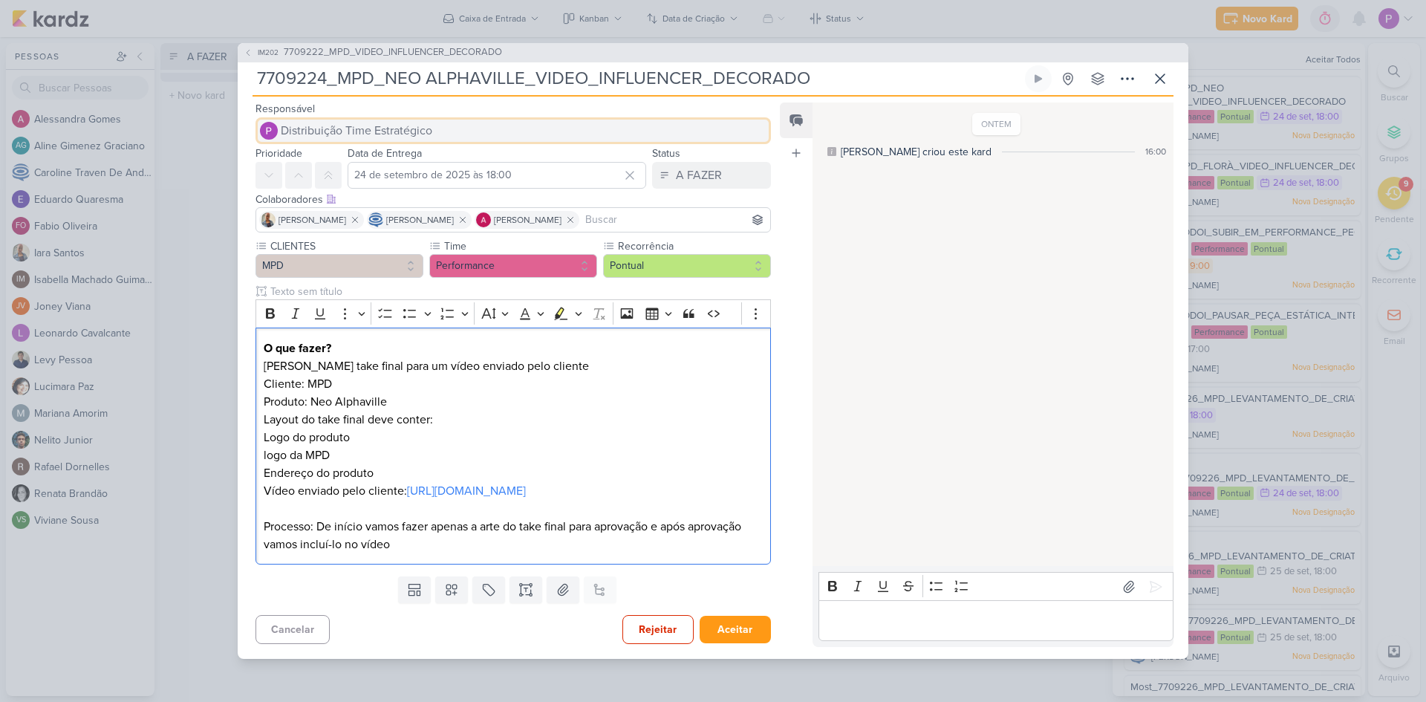
click at [345, 127] on span "Distribuição Time Estratégico" at bounding box center [356, 131] width 151 height 18
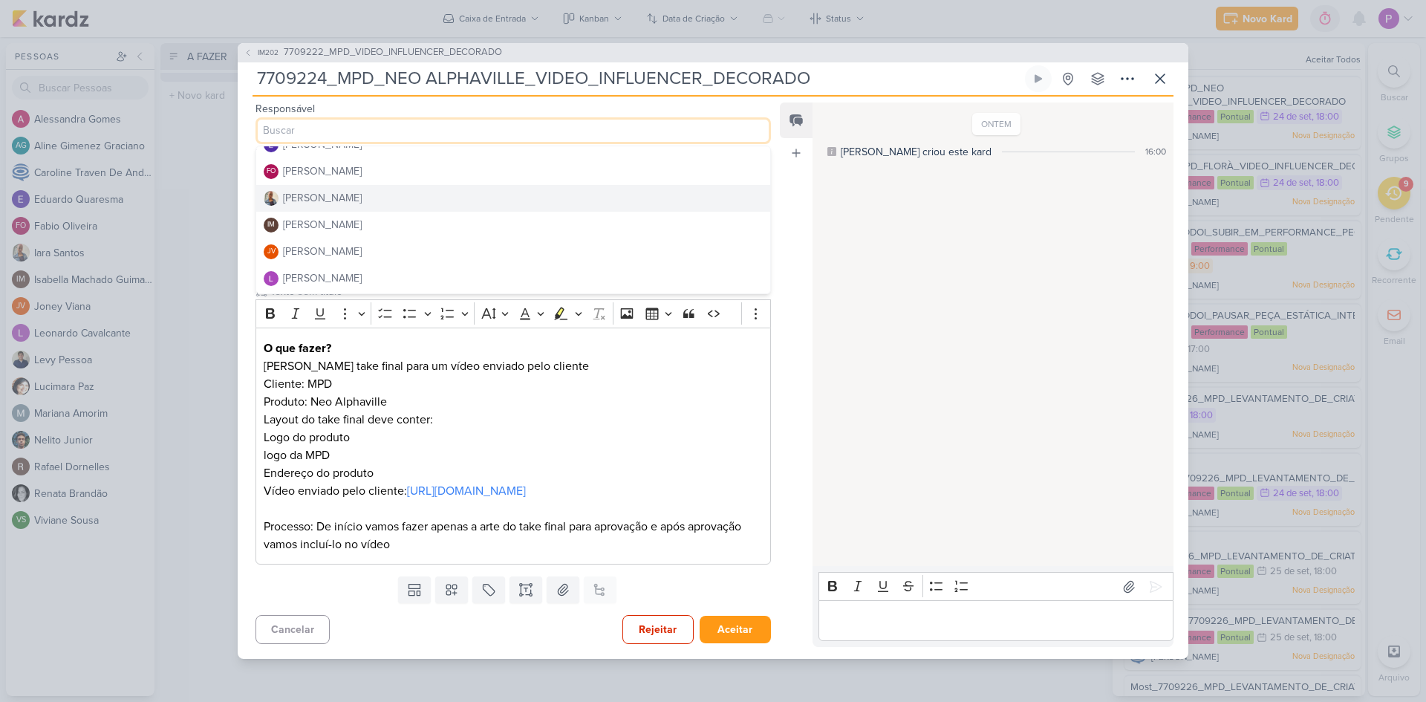
scroll to position [149, 0]
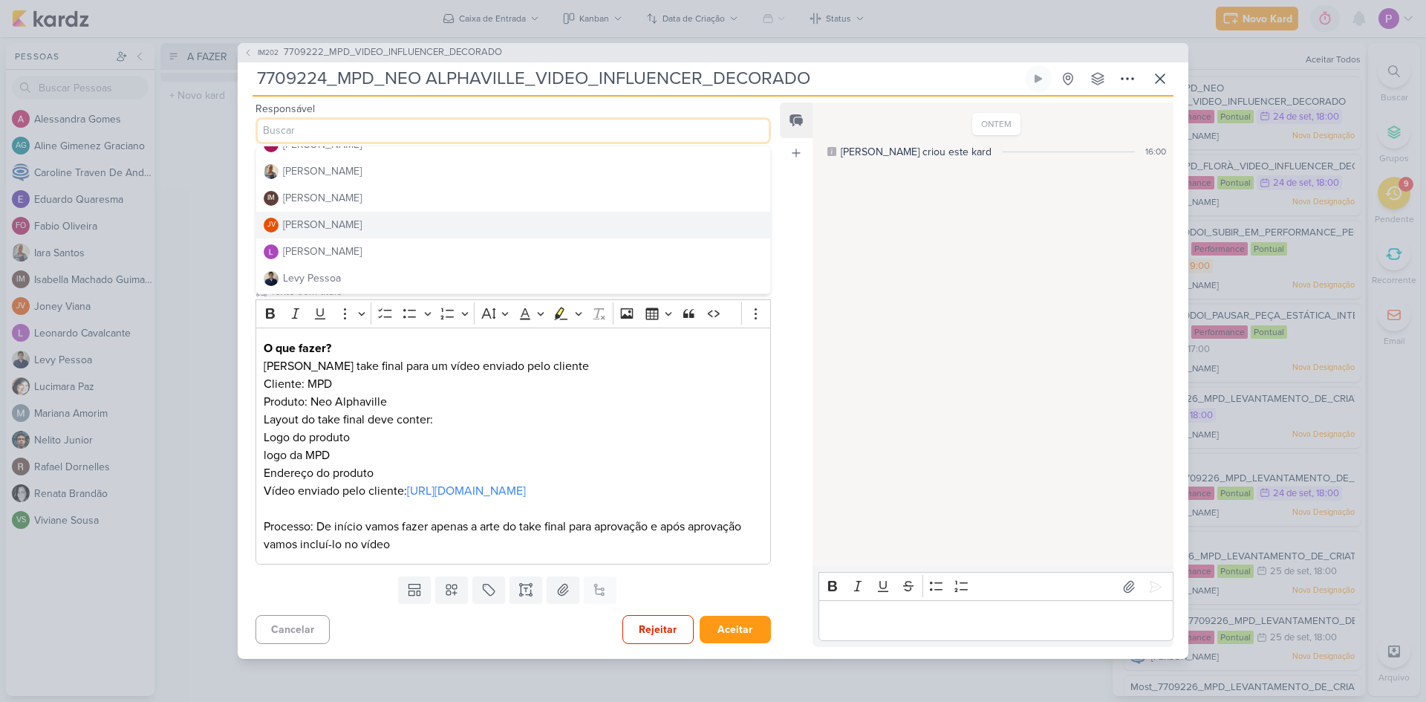
click at [301, 217] on div "[PERSON_NAME]" at bounding box center [322, 225] width 79 height 16
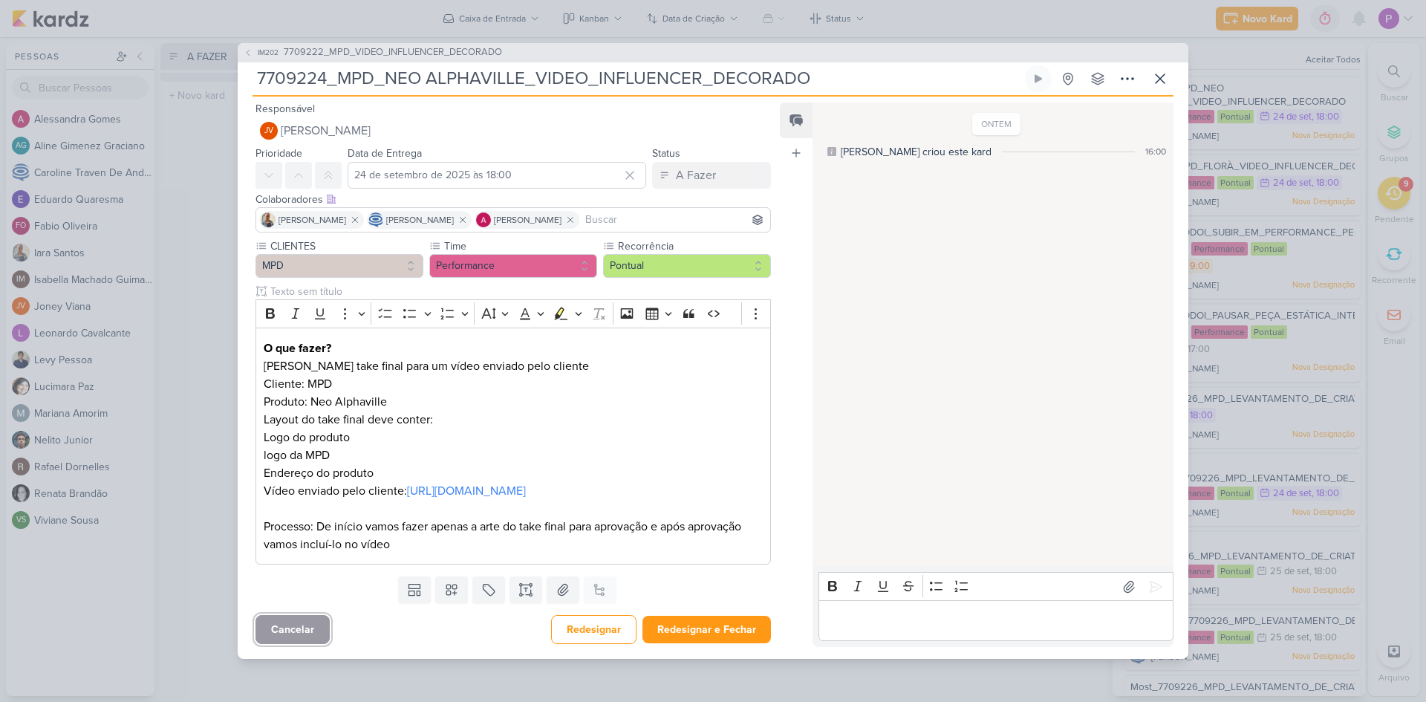
click at [285, 469] on button "Cancelar" at bounding box center [292, 629] width 74 height 29
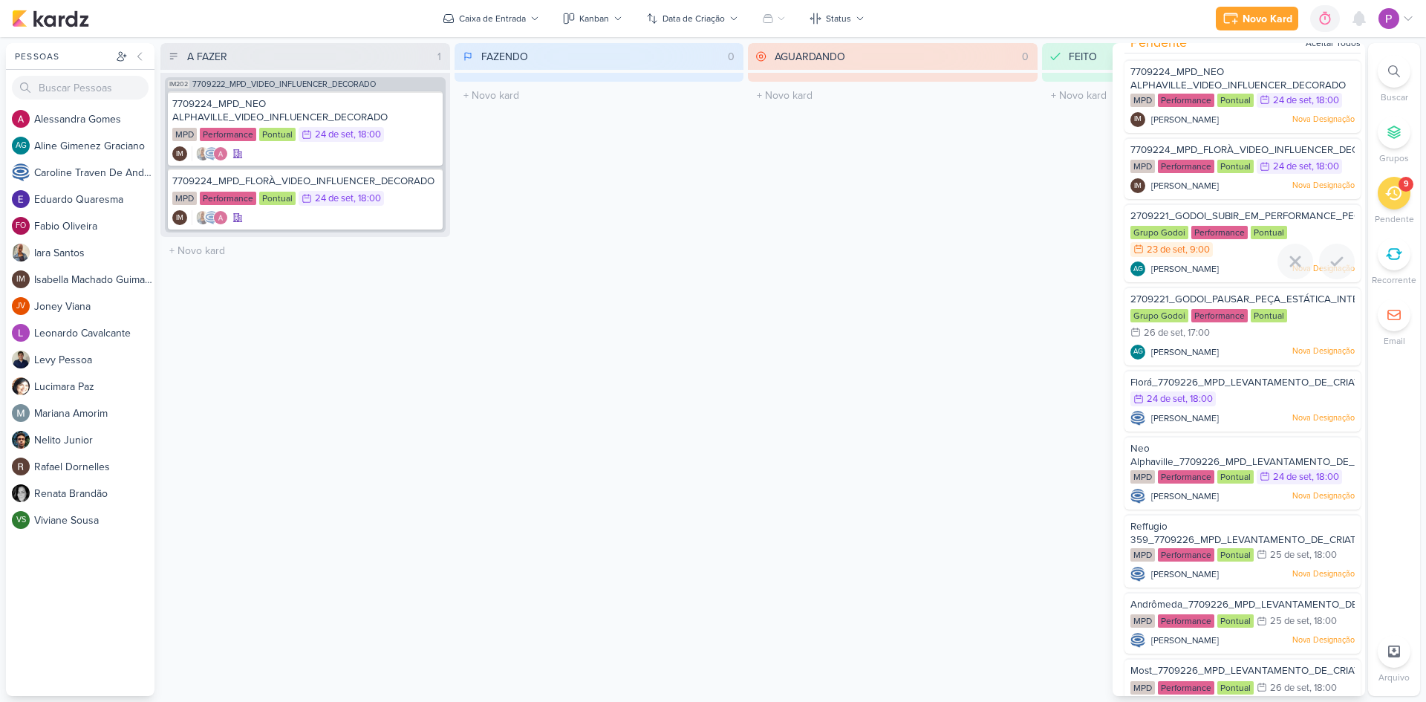
scroll to position [0, 0]
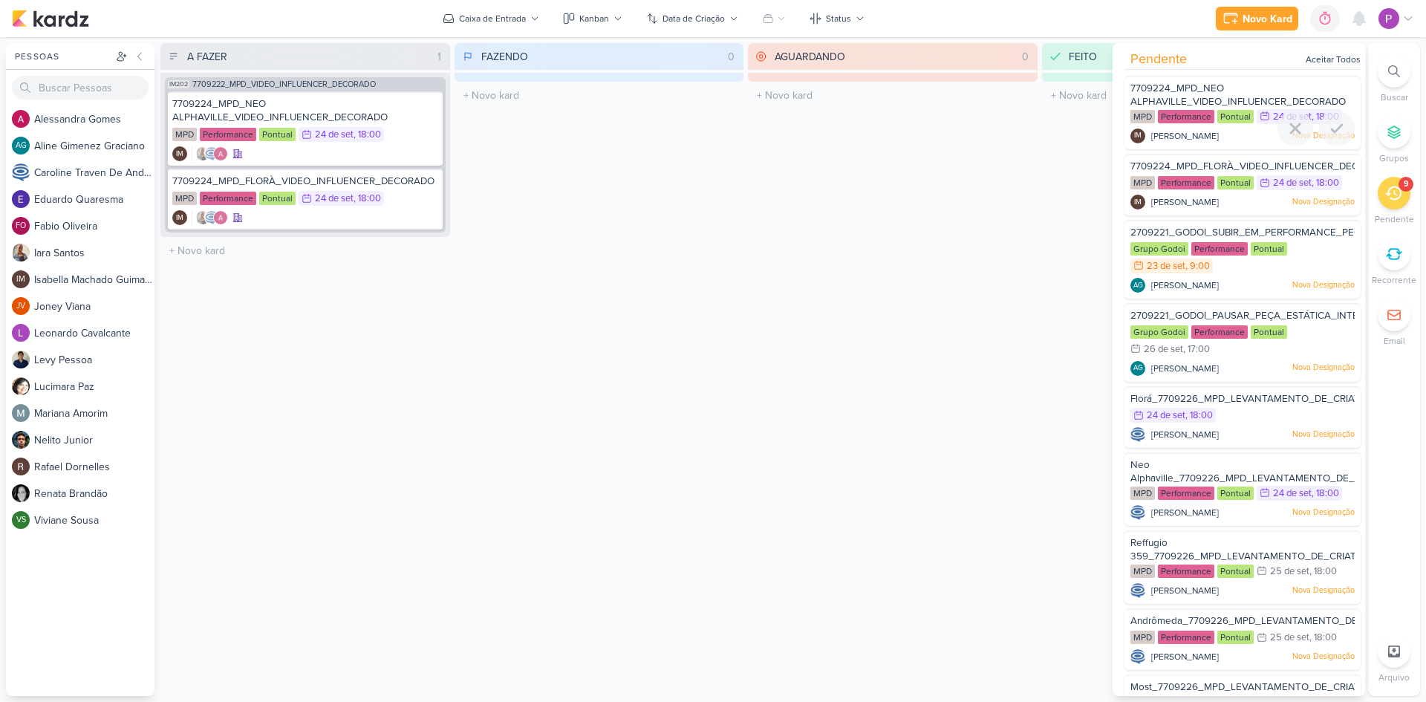
click at [1014, 93] on span "7709224_MPD_NEO ALPHAVILLE_VIDEO_INFLUENCER_DECORADO" at bounding box center [1237, 94] width 215 height 25
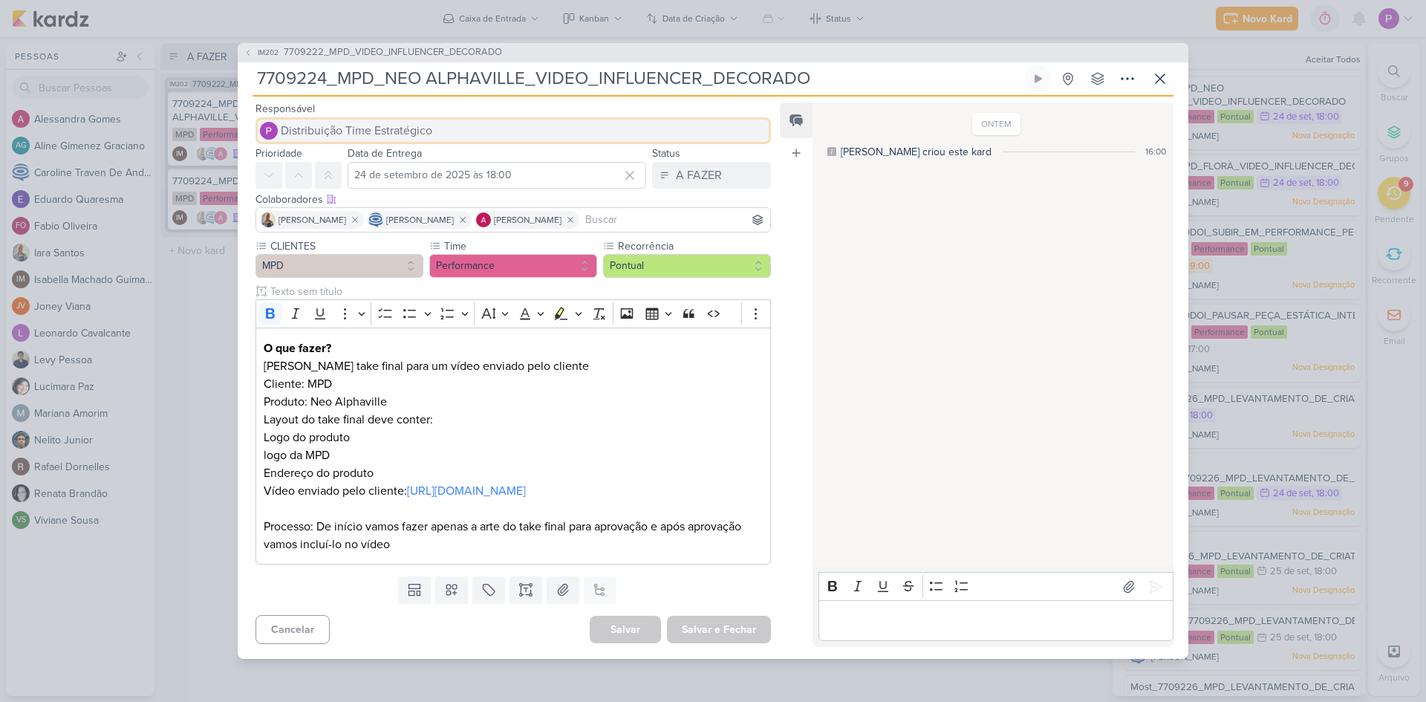
click at [384, 122] on span "Distribuição Time Estratégico" at bounding box center [356, 131] width 151 height 18
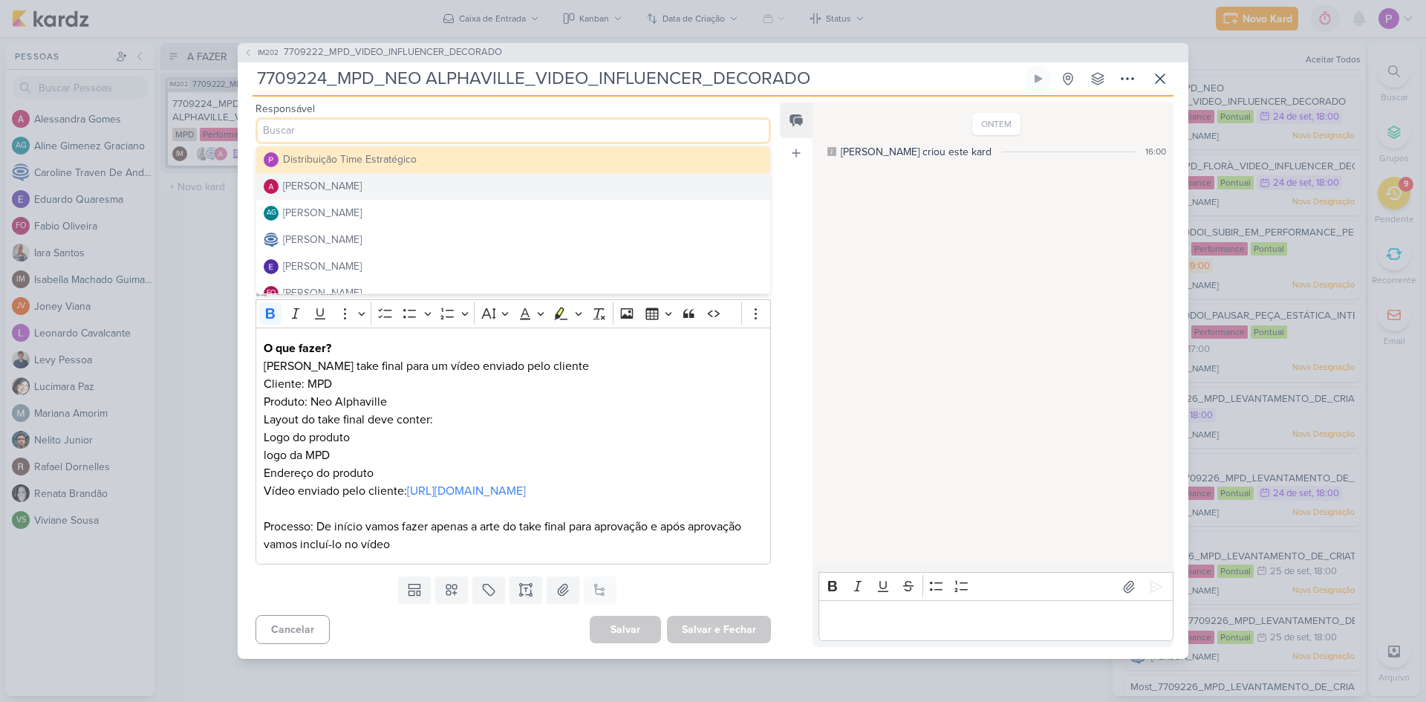
click at [219, 345] on div "IM202 7709222_MPD_VIDEO_INFLUENCER_DECORADO 7709224_MPD_NEO ALPHAVILLE_VIDEO_IN…" at bounding box center [713, 351] width 1426 height 702
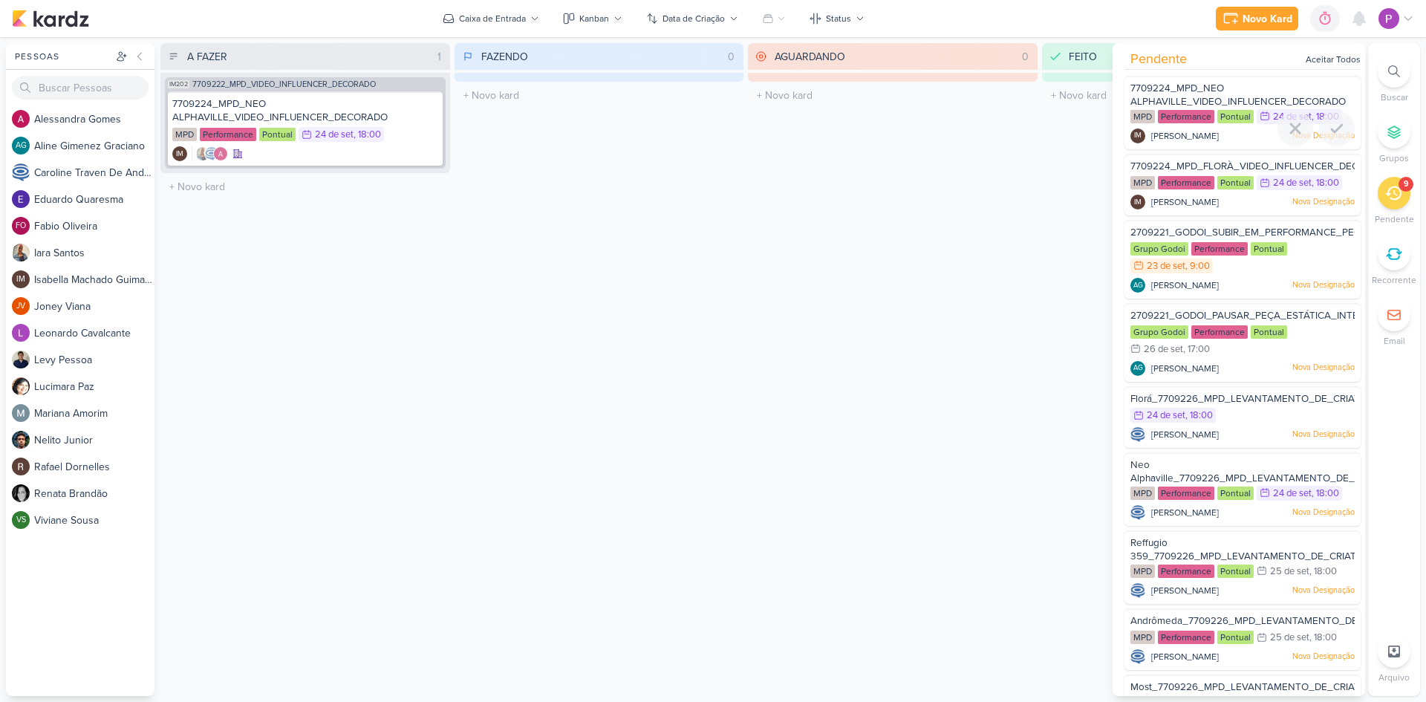
click at [1014, 92] on span "7709224_MPD_NEO ALPHAVILLE_VIDEO_INFLUENCER_DECORADO" at bounding box center [1237, 94] width 215 height 25
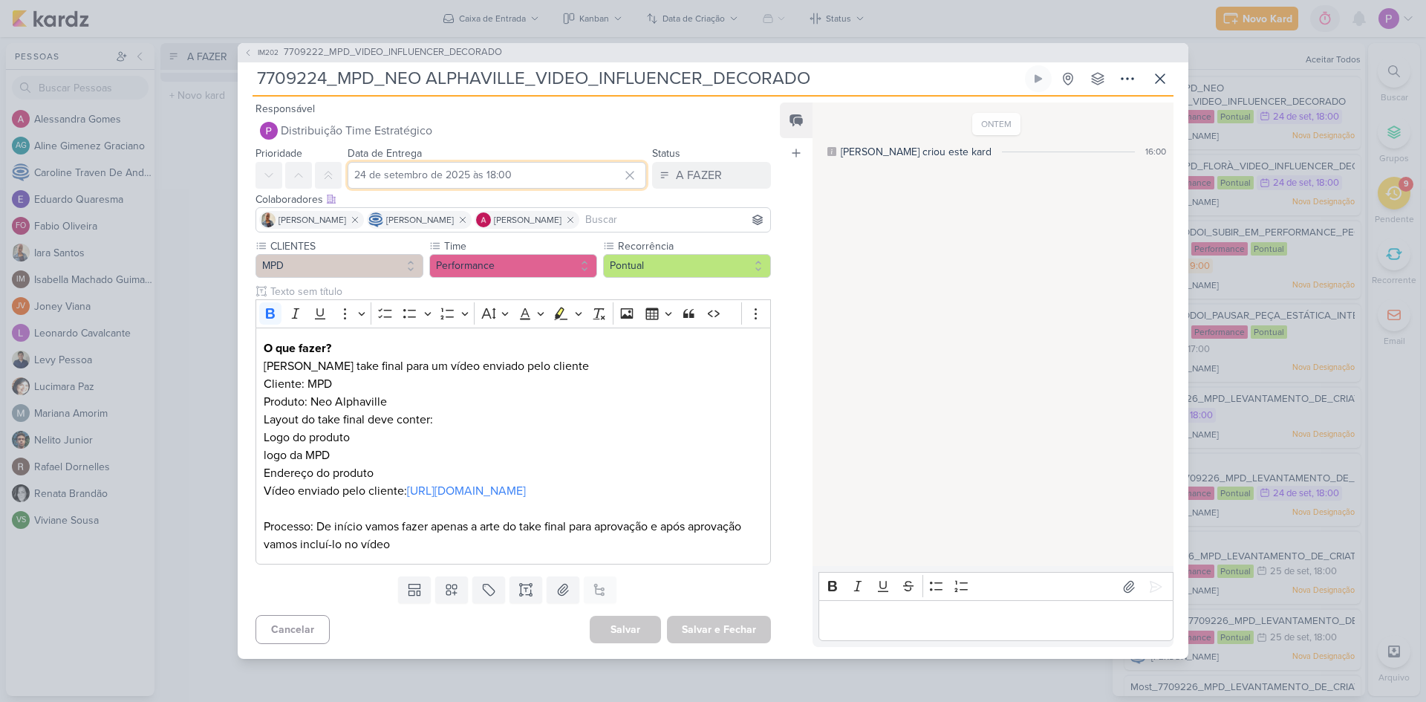
click at [467, 166] on input "24 de setembro de 2025 às 18:00" at bounding box center [497, 175] width 298 height 27
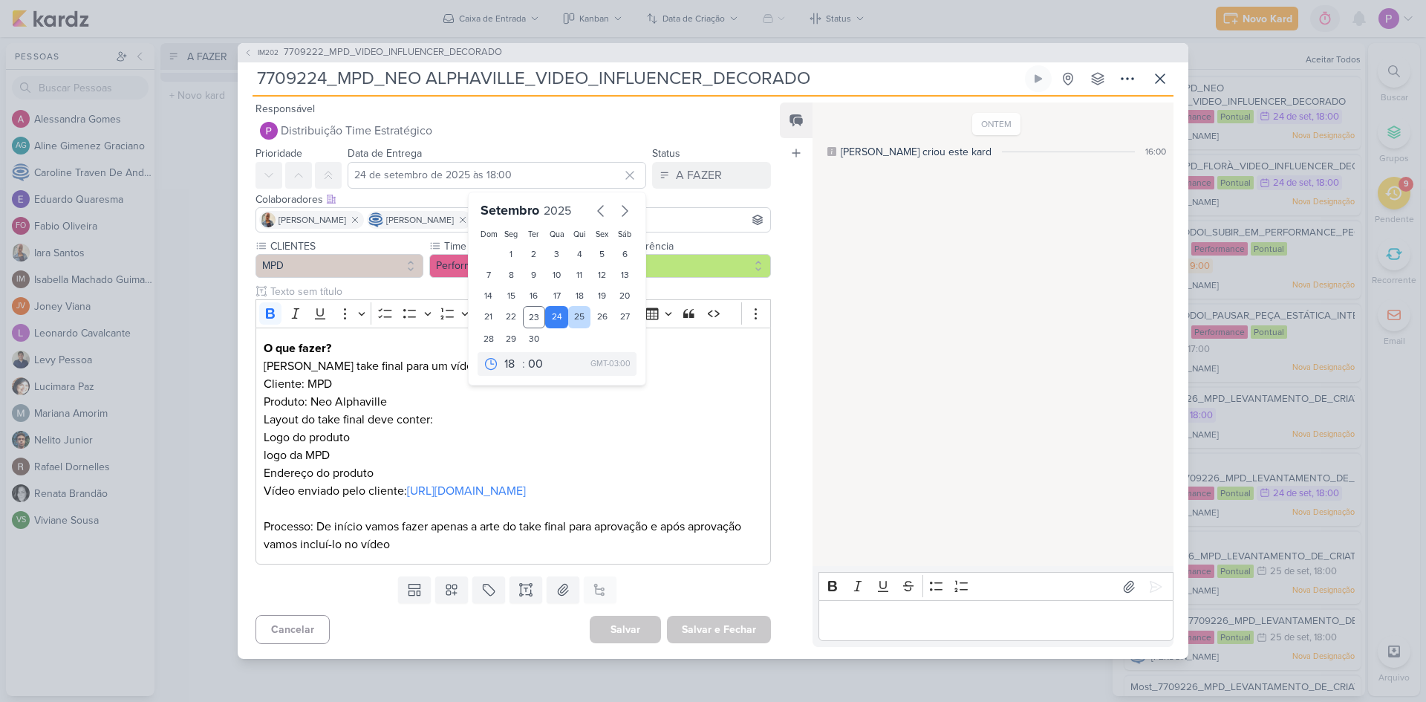
click at [572, 306] on div "25" at bounding box center [579, 317] width 23 height 22
type input "25 de setembro de 2025 às 18:00"
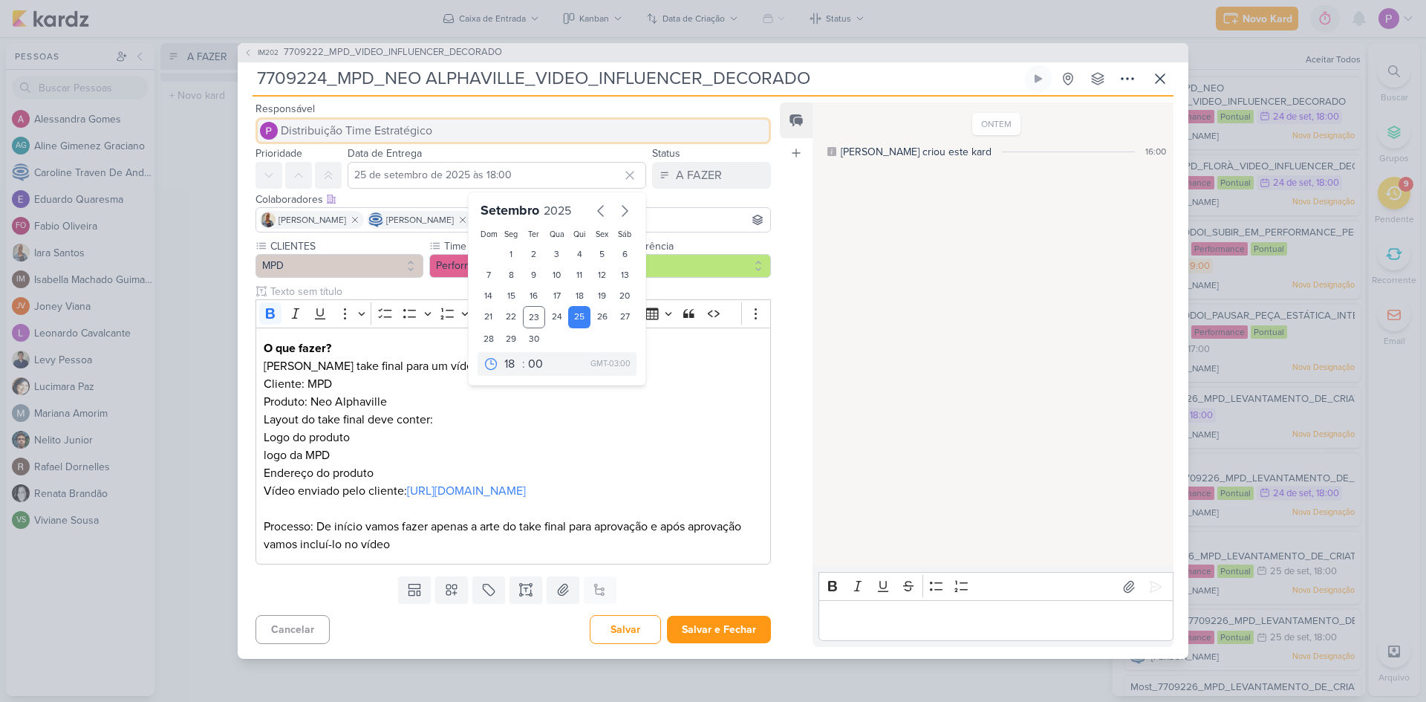
click at [377, 129] on span "Distribuição Time Estratégico" at bounding box center [356, 131] width 151 height 18
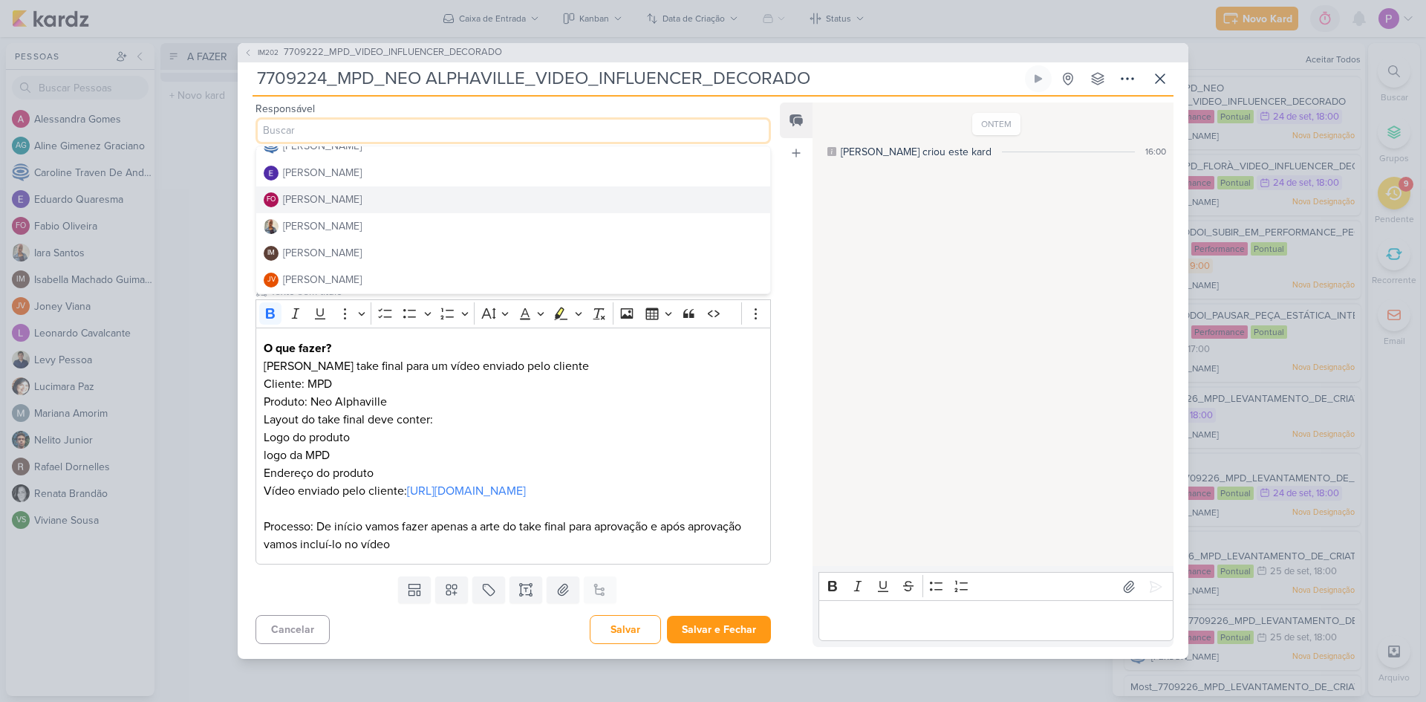
scroll to position [149, 0]
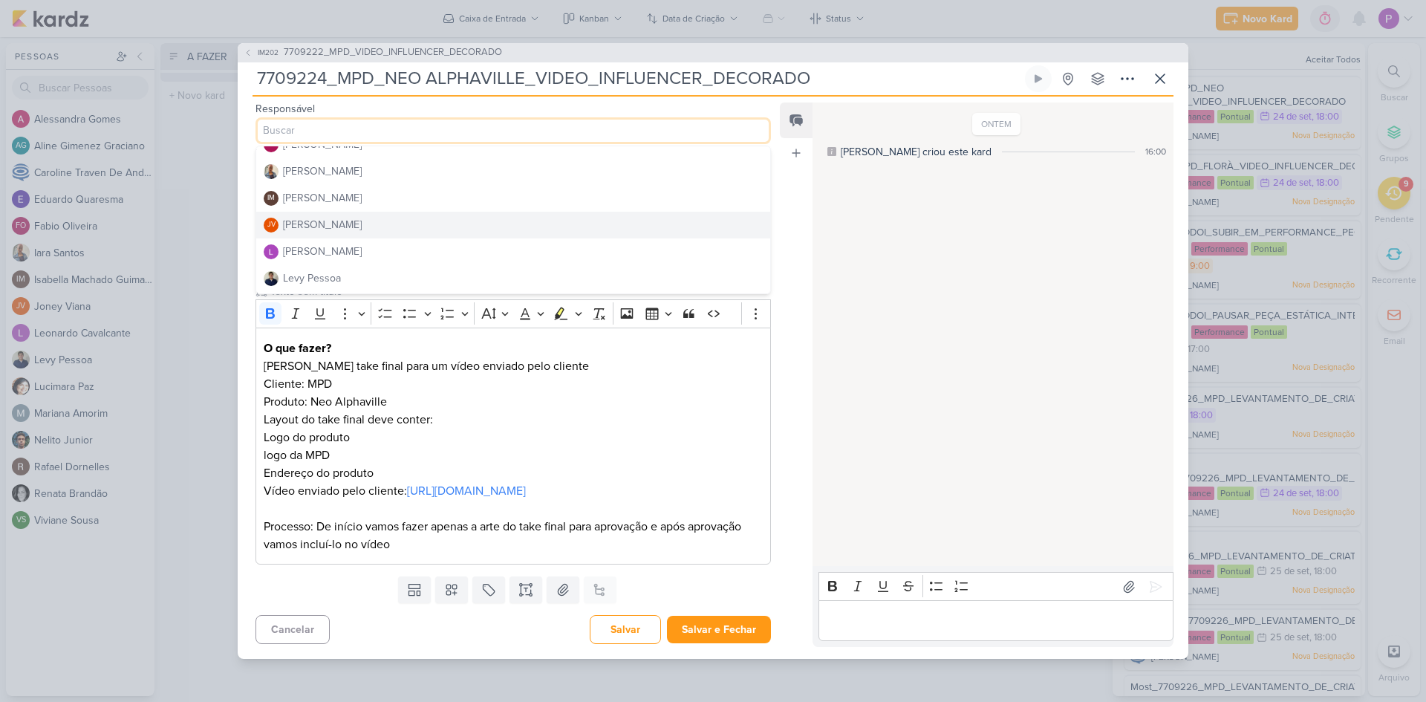
click at [336, 217] on div "[PERSON_NAME]" at bounding box center [322, 225] width 79 height 16
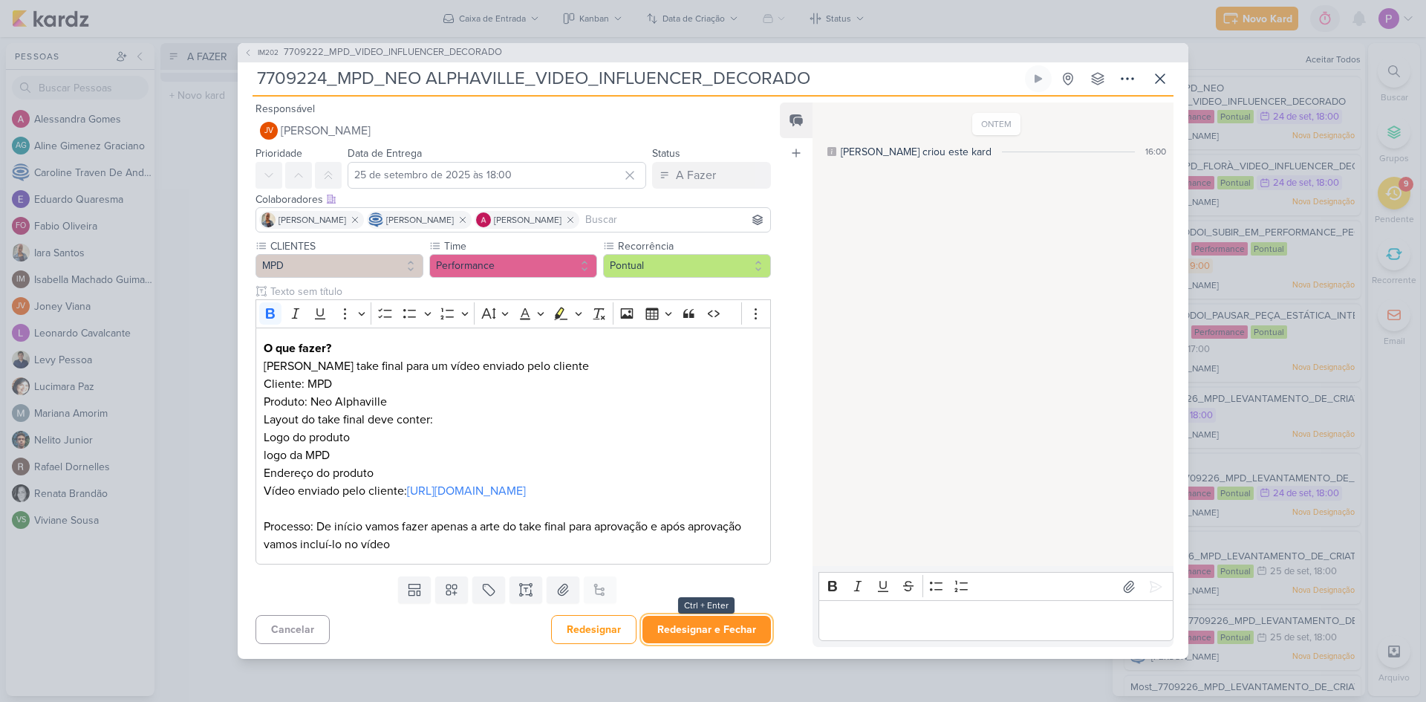
click at [694, 469] on button "Redesignar e Fechar" at bounding box center [706, 629] width 128 height 27
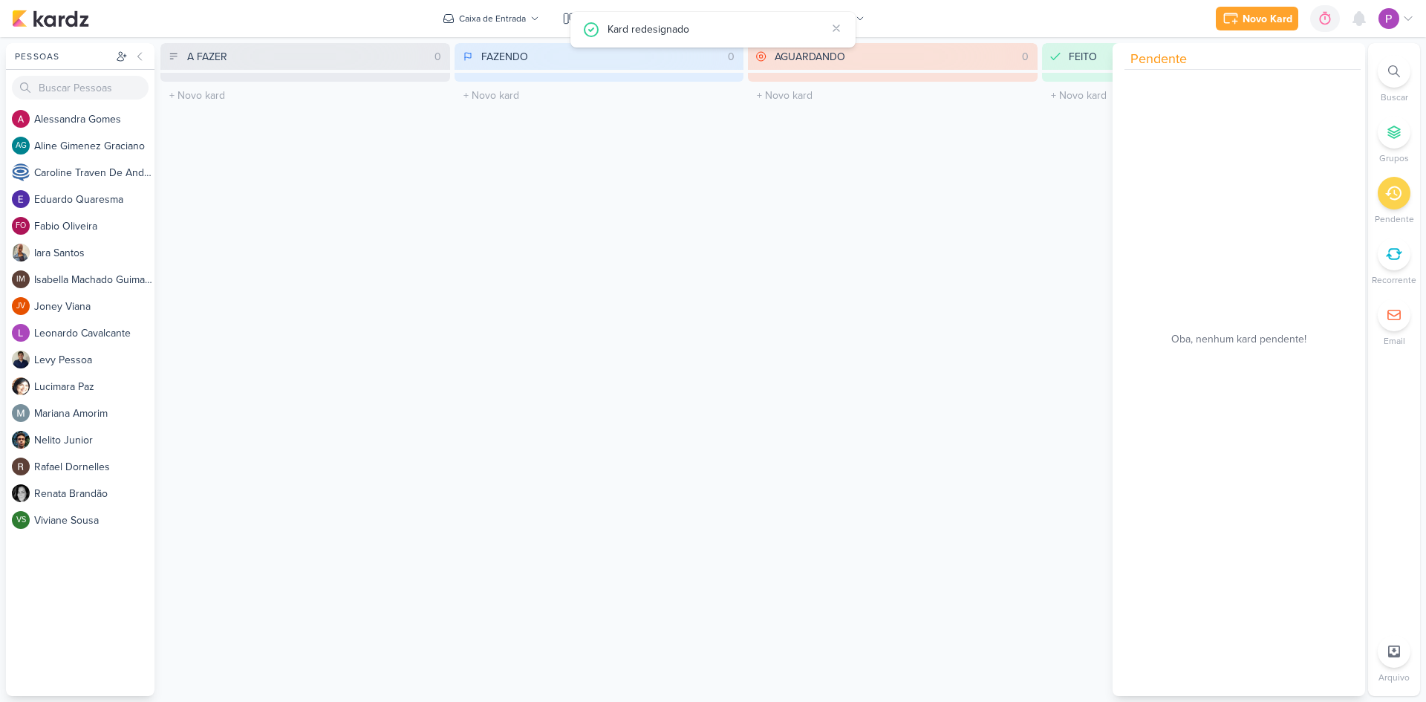
click at [1014, 195] on li "Pendente" at bounding box center [1394, 201] width 52 height 49
